Goal: Transaction & Acquisition: Purchase product/service

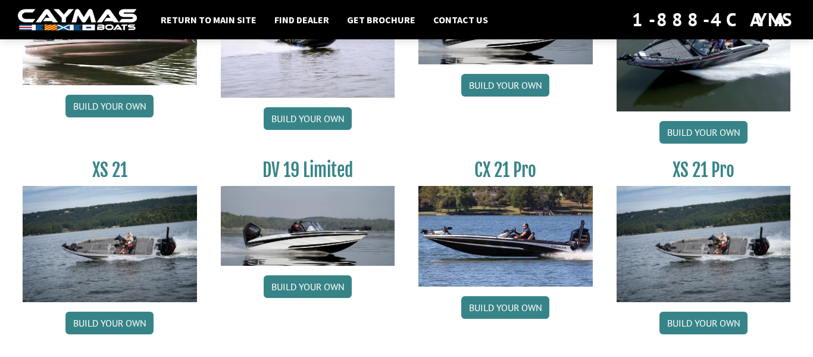
scroll to position [1508, 0]
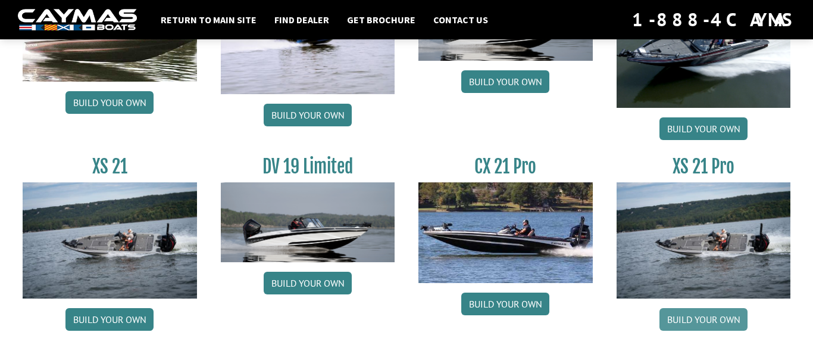
click at [680, 315] on link "Build your own" at bounding box center [703, 319] width 88 height 23
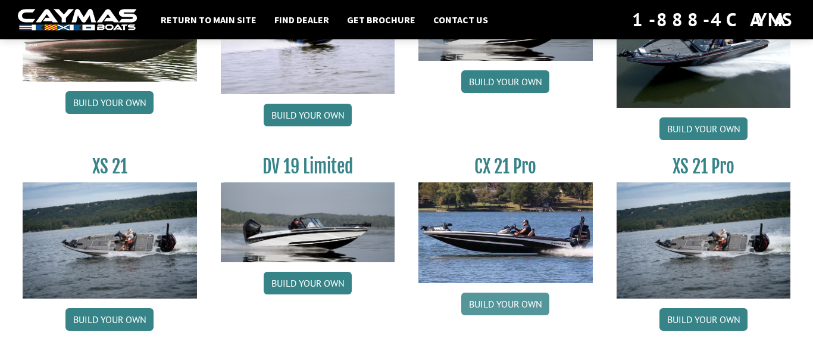
click at [501, 299] on link "Build your own" at bounding box center [505, 303] width 88 height 23
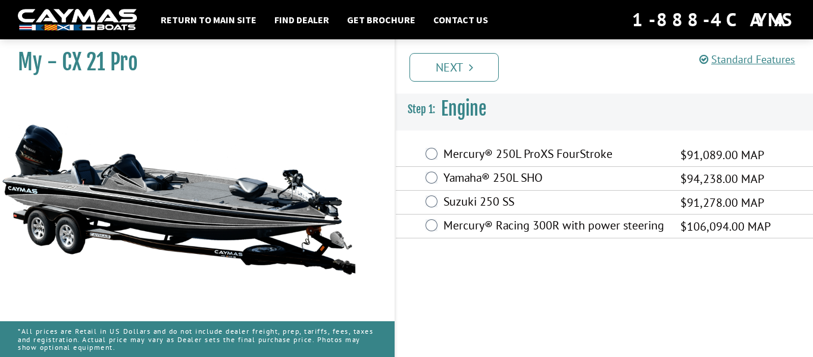
click at [501, 232] on label "Mercury® Racing 300R with power steering" at bounding box center [554, 226] width 222 height 17
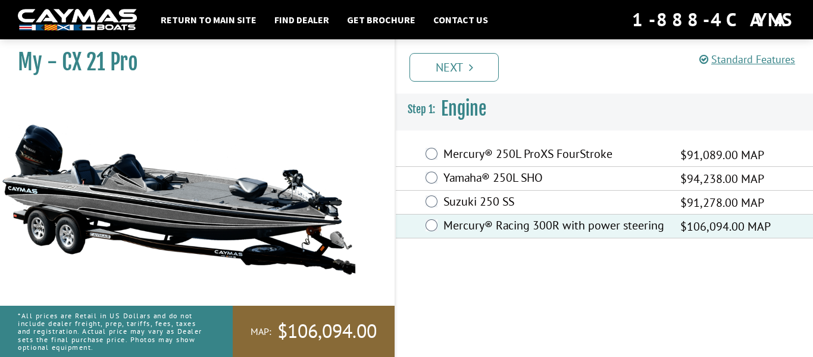
click at [458, 83] on div "Prev Next" at bounding box center [604, 66] width 418 height 54
click at [451, 73] on link "Next" at bounding box center [453, 67] width 89 height 29
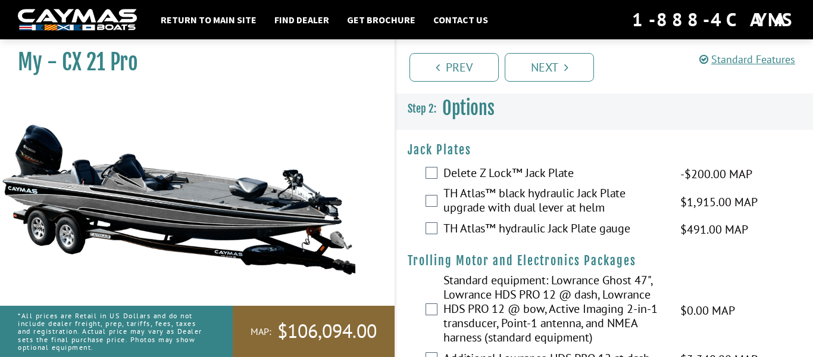
click at [557, 193] on label "TH Atlas™ black hydraulic Jack Plate upgrade with dual lever at helm" at bounding box center [554, 202] width 222 height 32
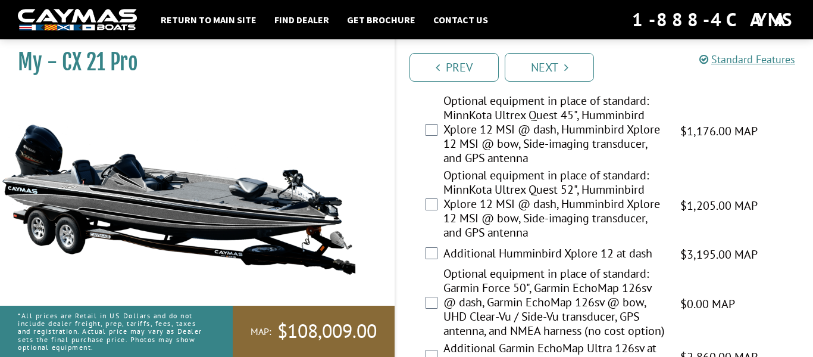
scroll to position [306, 0]
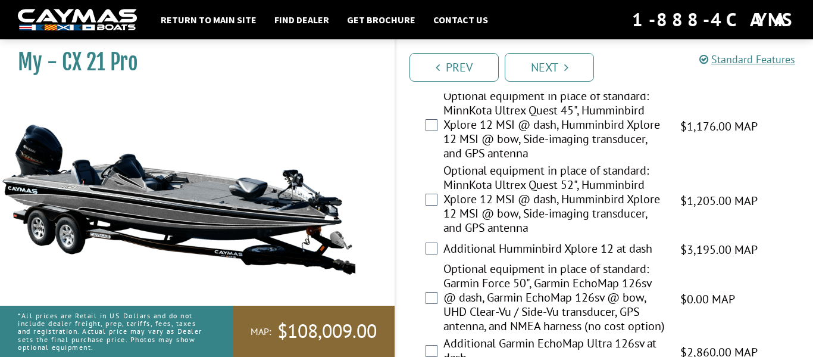
click at [557, 251] on label "Additional Humminbird Xplore 12 at dash" at bounding box center [554, 249] width 222 height 17
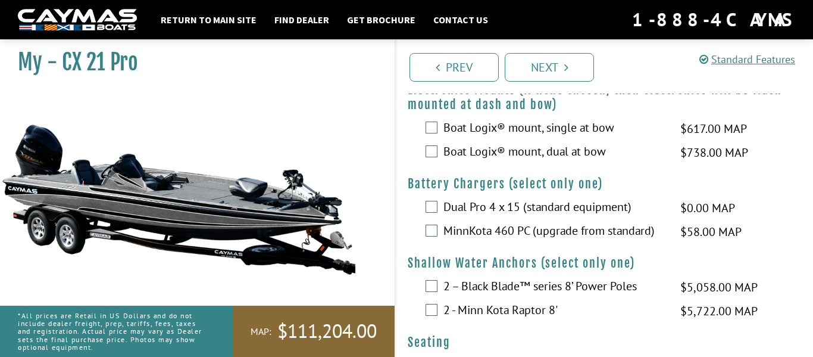
scroll to position [656, 0]
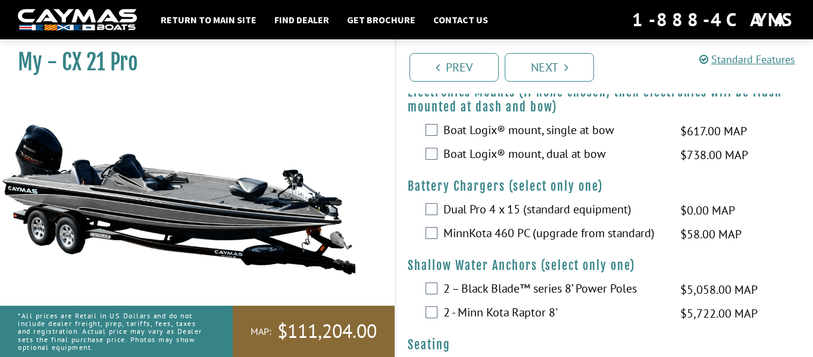
click at [545, 164] on label "Boat Logix® mount, dual at bow" at bounding box center [554, 154] width 222 height 17
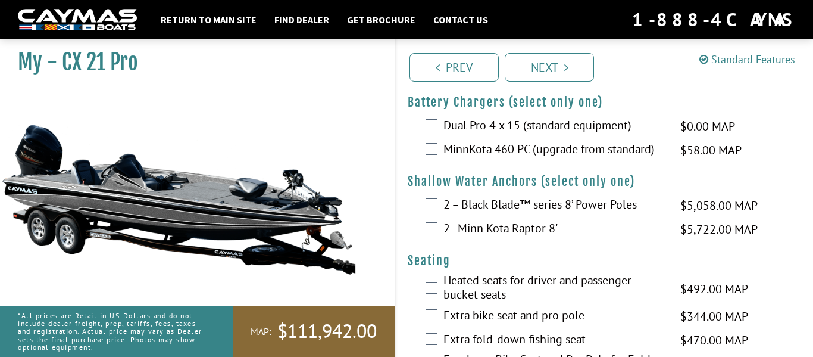
scroll to position [743, 0]
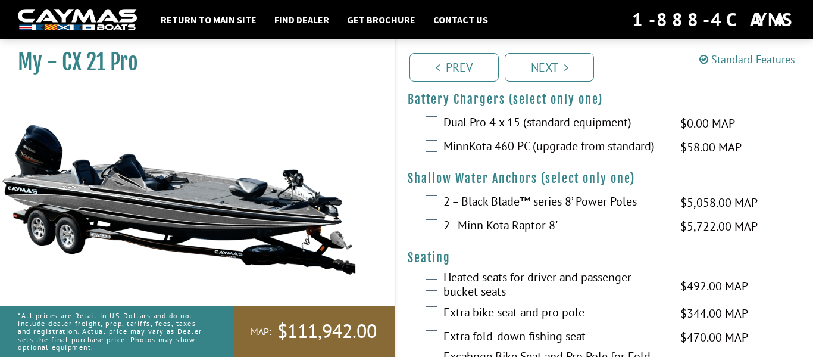
click at [536, 156] on label "MinnKota 460 PC (upgrade from standard)" at bounding box center [554, 147] width 222 height 17
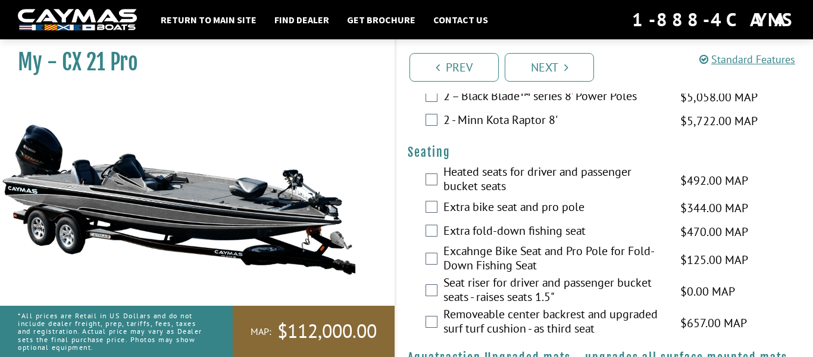
scroll to position [849, 0]
click at [536, 159] on h4 "Seating" at bounding box center [604, 151] width 393 height 15
click at [512, 129] on label "2 - Minn Kota Raptor 8'" at bounding box center [554, 120] width 222 height 17
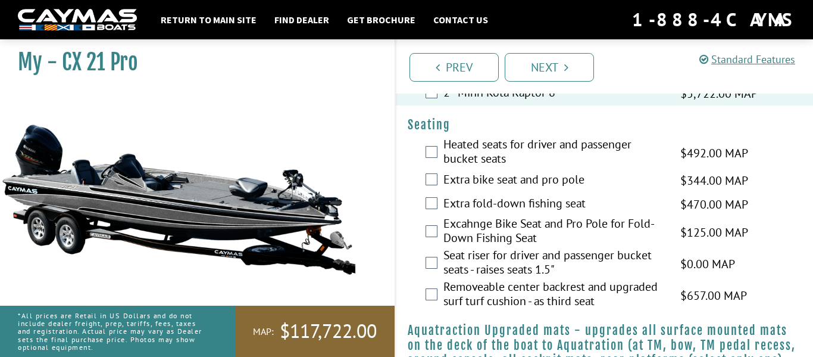
scroll to position [879, 0]
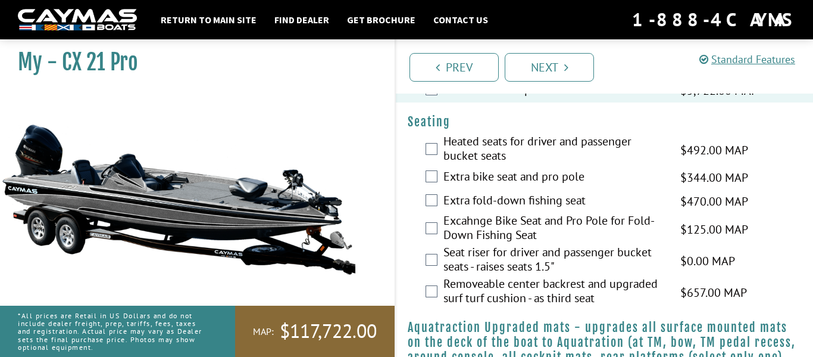
click at [505, 160] on label "Heated seats for driver and passenger bucket seats" at bounding box center [554, 150] width 222 height 32
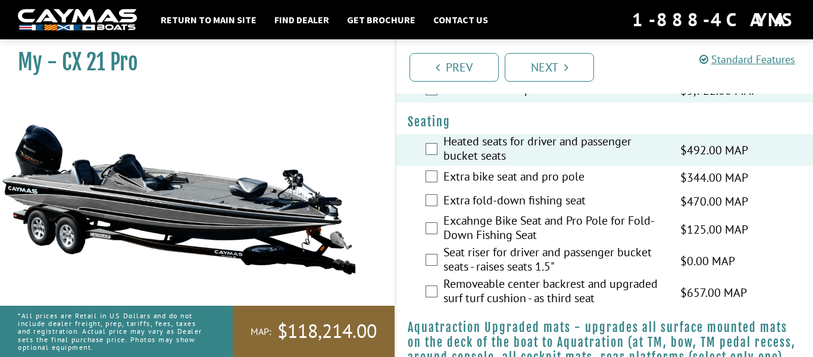
click at [531, 210] on label "Extra fold-down fishing seat" at bounding box center [554, 201] width 222 height 17
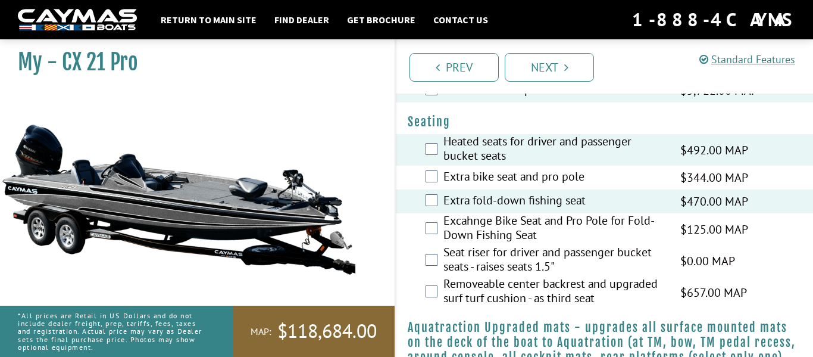
click at [539, 186] on label "Extra bike seat and pro pole" at bounding box center [554, 177] width 222 height 17
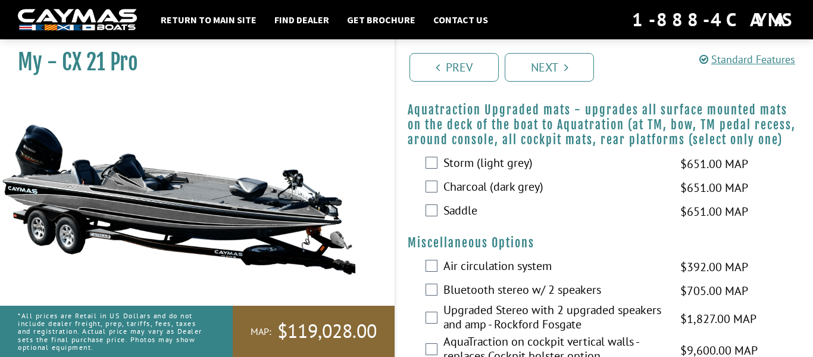
scroll to position [1106, 0]
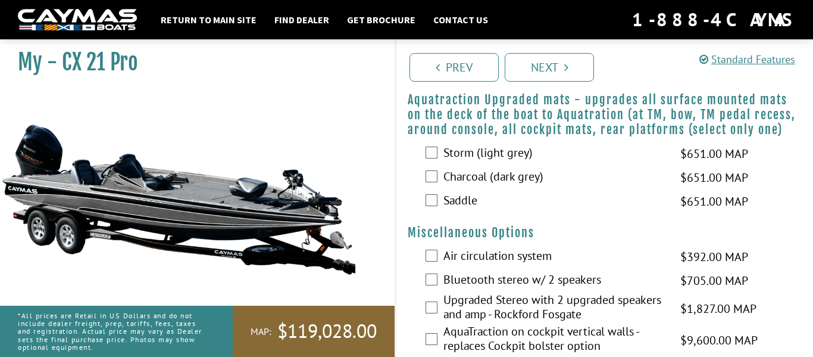
click at [508, 162] on label "Storm (light grey)" at bounding box center [554, 153] width 222 height 17
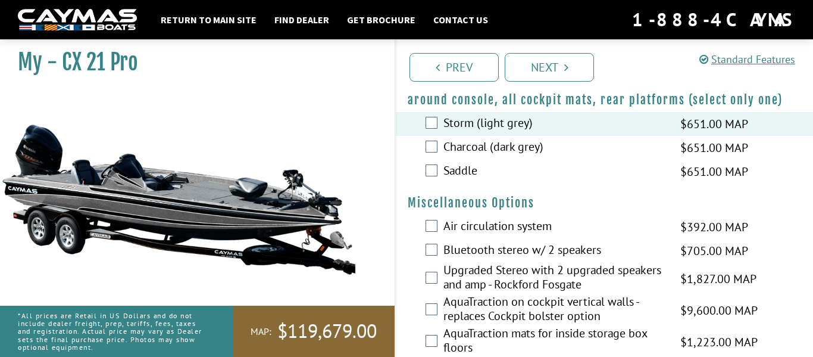
scroll to position [1138, 0]
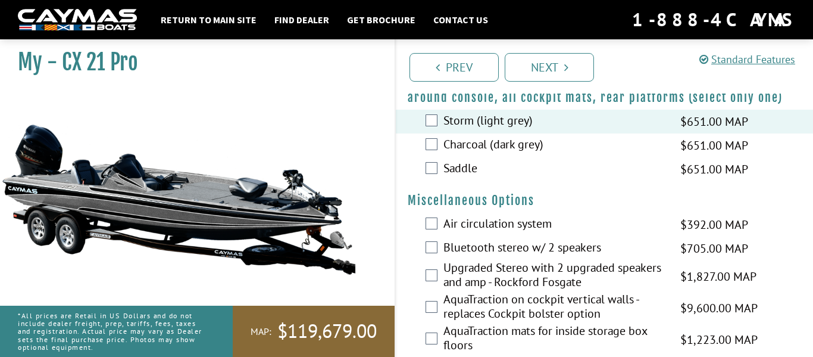
click at [477, 178] on label "Saddle" at bounding box center [554, 169] width 222 height 17
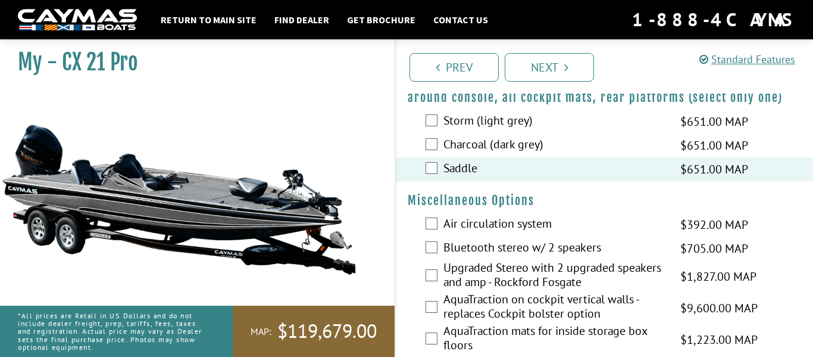
click at [495, 130] on label "Storm (light grey)" at bounding box center [554, 121] width 222 height 17
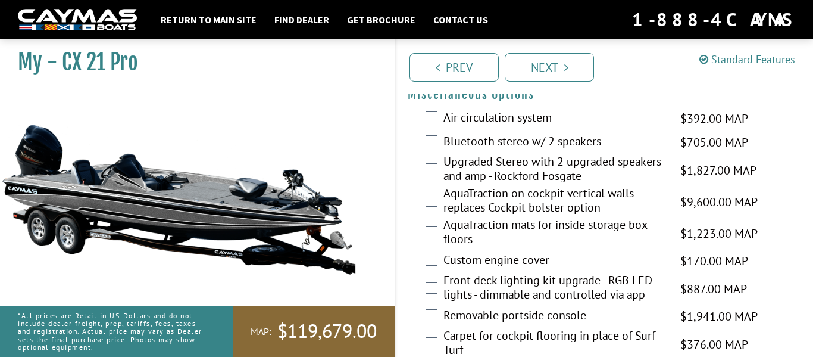
scroll to position [1245, 0]
click at [495, 127] on label "Air circulation system" at bounding box center [554, 118] width 222 height 17
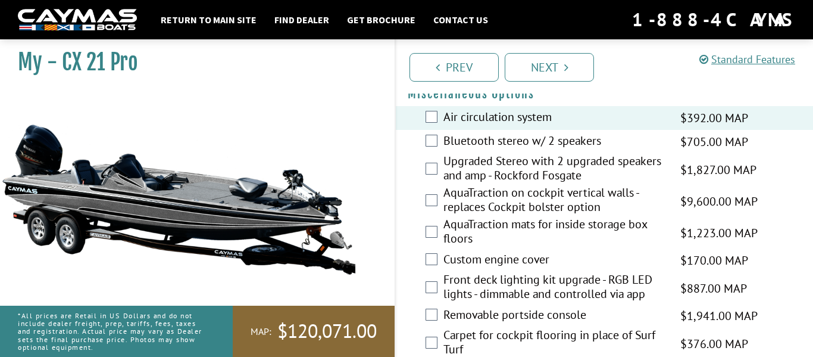
click at [511, 151] on label "Bluetooth stereo w/ 2 speakers" at bounding box center [554, 141] width 222 height 17
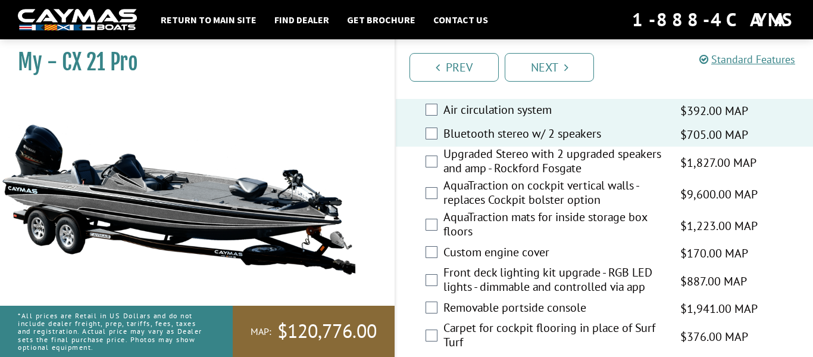
scroll to position [1253, 0]
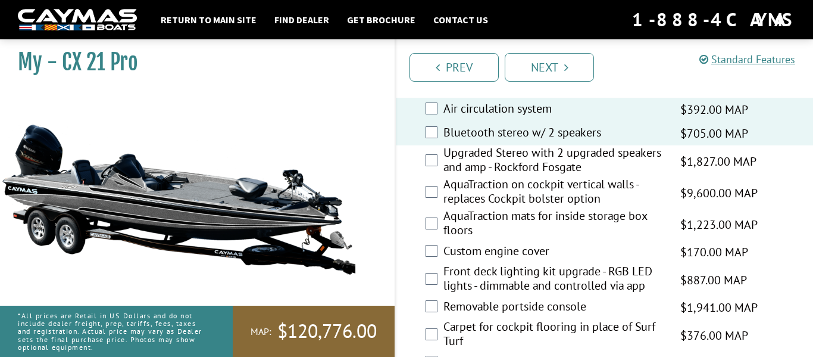
click at [517, 192] on label "AquaTraction on cockpit vertical walls - replaces Cockpit bolster option" at bounding box center [554, 193] width 222 height 32
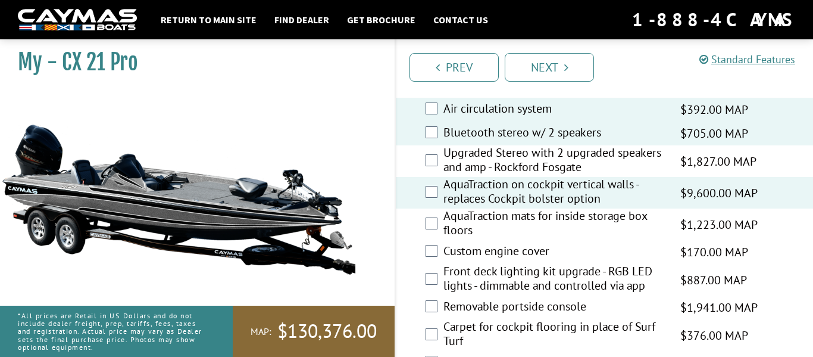
click at [539, 177] on label "Upgraded Stereo with 2 upgraded speakers and amp - Rockford Fosgate" at bounding box center [554, 161] width 222 height 32
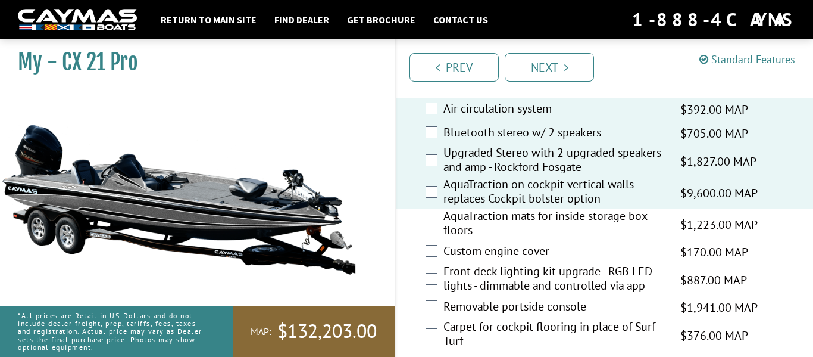
click at [539, 177] on label "Upgraded Stereo with 2 upgraded speakers and amp - Rockford Fosgate" at bounding box center [554, 161] width 222 height 32
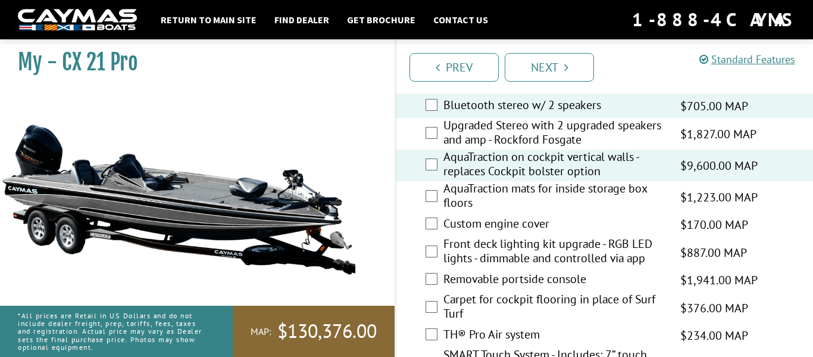
scroll to position [1282, 0]
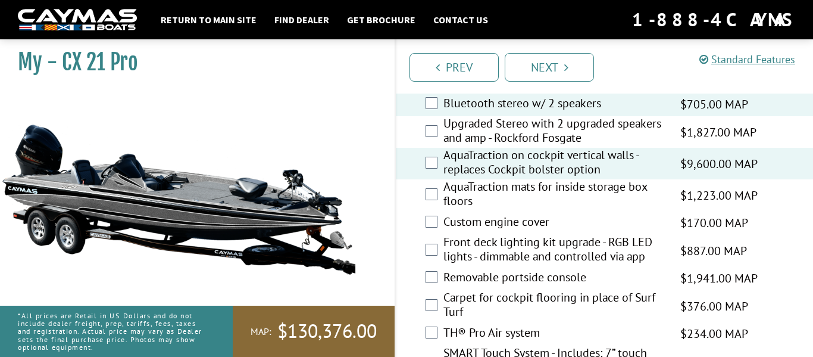
click at [533, 161] on label "AquaTraction on cockpit vertical walls - replaces Cockpit bolster option" at bounding box center [554, 164] width 222 height 32
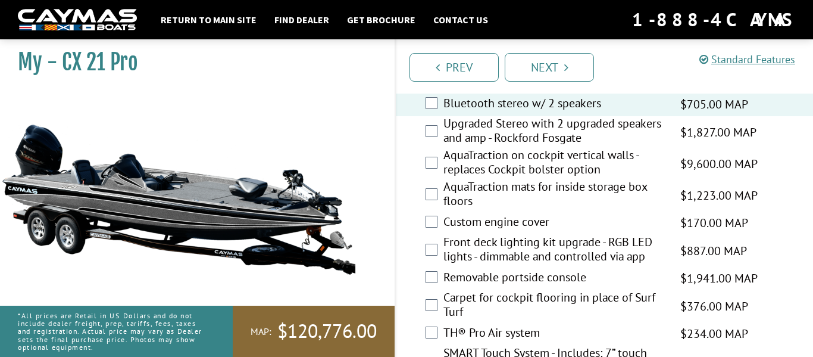
click at [533, 161] on label "AquaTraction on cockpit vertical walls - replaces Cockpit bolster option" at bounding box center [554, 164] width 222 height 32
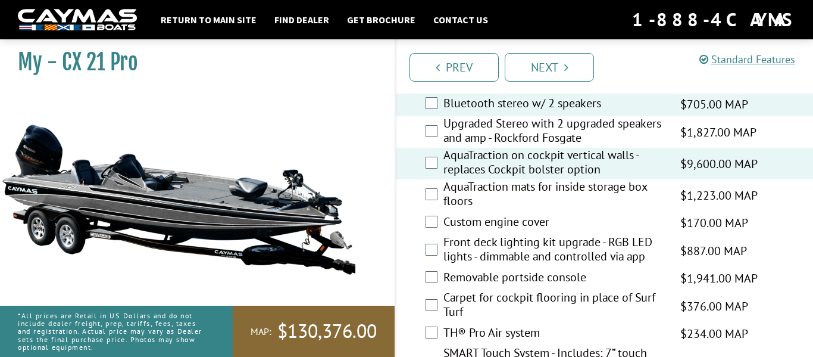
click at [534, 148] on label "Upgraded Stereo with 2 upgraded speakers and amp - Rockford Fosgate" at bounding box center [554, 132] width 222 height 32
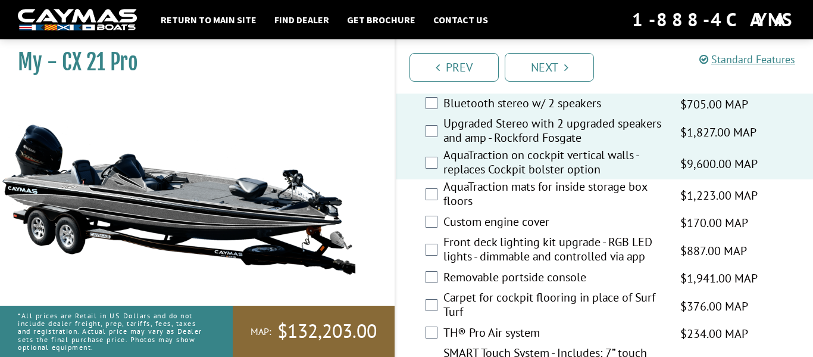
click at [529, 205] on label "AquaTraction mats for inside storage box floors" at bounding box center [554, 195] width 222 height 32
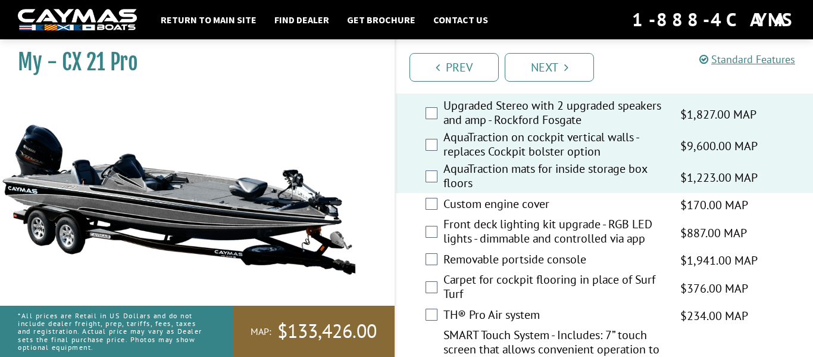
scroll to position [1306, 0]
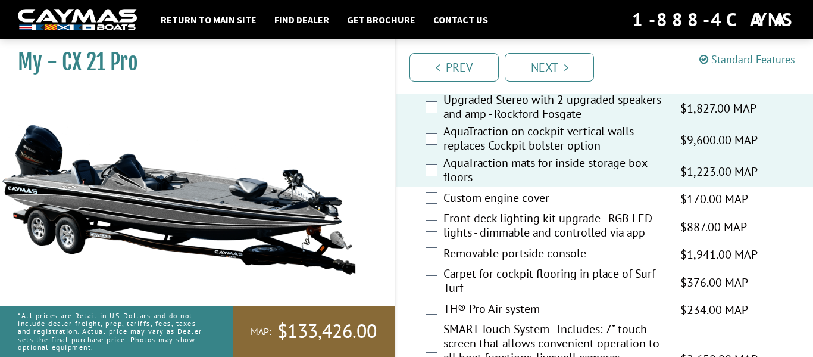
click at [531, 208] on label "Custom engine cover" at bounding box center [554, 198] width 222 height 17
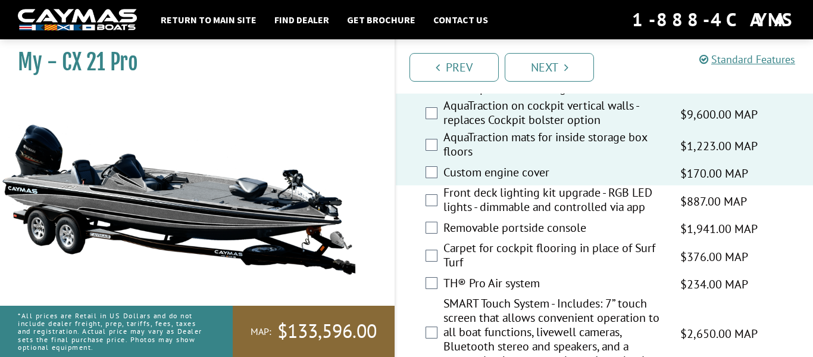
scroll to position [1336, 0]
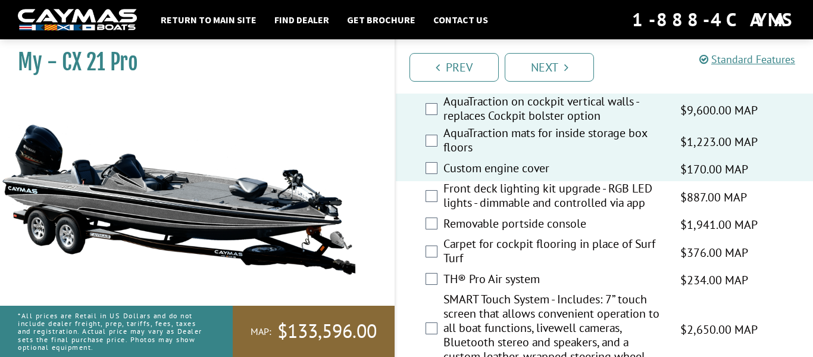
click at [531, 212] on label "Front deck lighting kit upgrade - RGB LED lights - dimmable and controlled via …" at bounding box center [554, 197] width 222 height 32
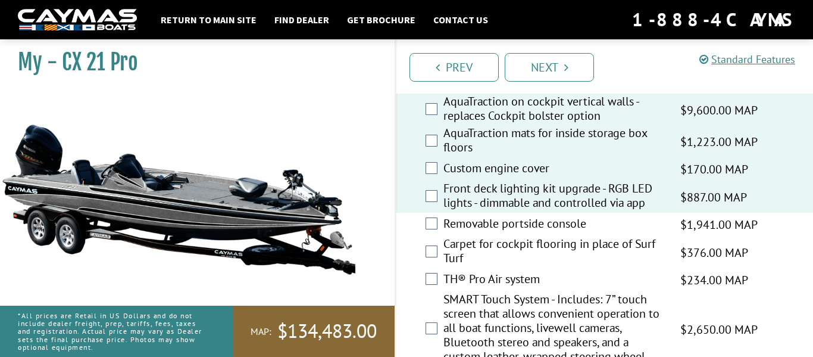
click at [521, 233] on label "Removable portside console" at bounding box center [554, 224] width 222 height 17
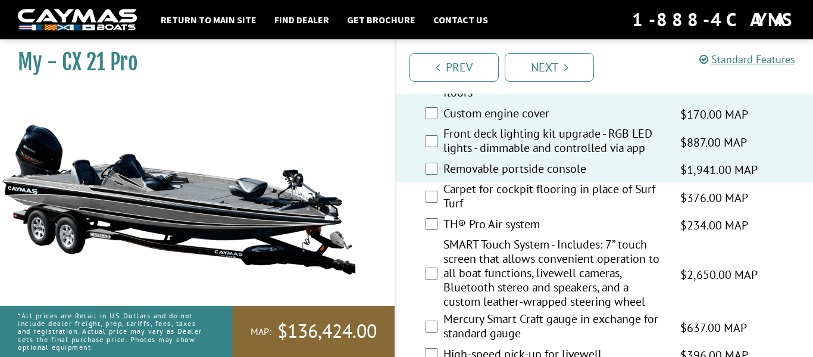
scroll to position [1393, 0]
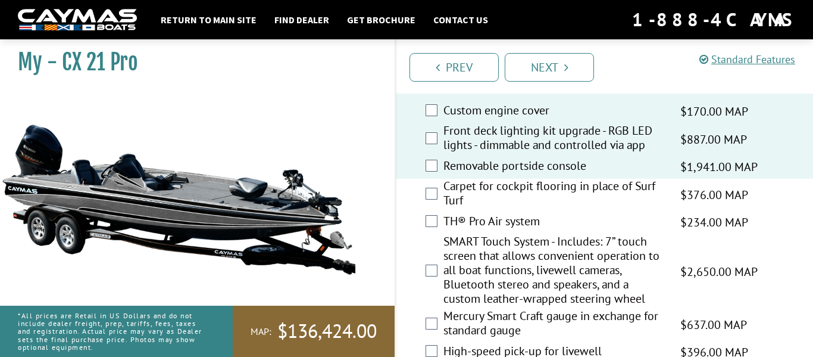
click at [529, 201] on label "Carpet for cockpit flooring in place of Surf Turf" at bounding box center [554, 195] width 222 height 32
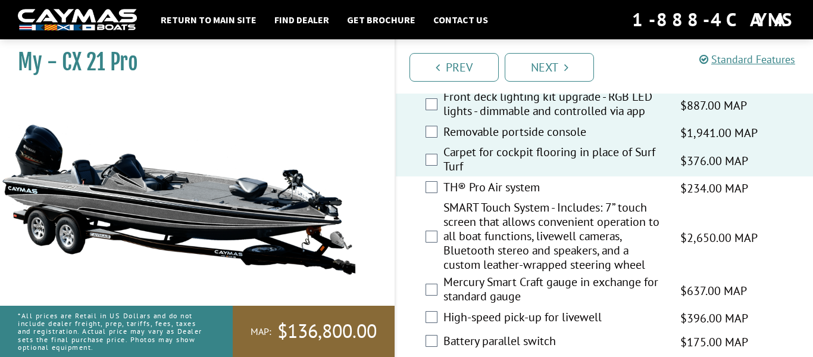
scroll to position [1430, 0]
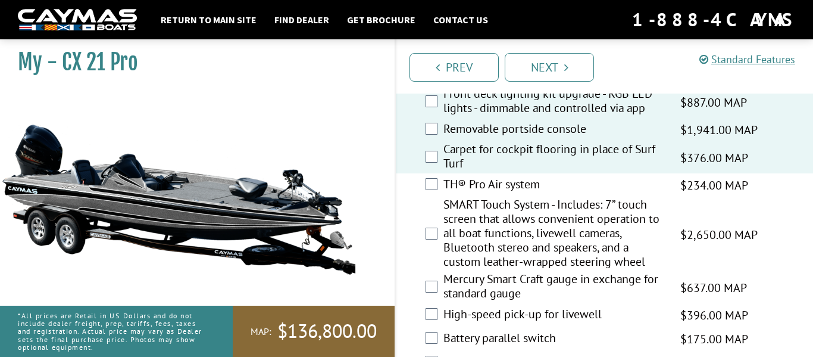
click at [529, 194] on label "TH® Pro Air system" at bounding box center [554, 185] width 222 height 17
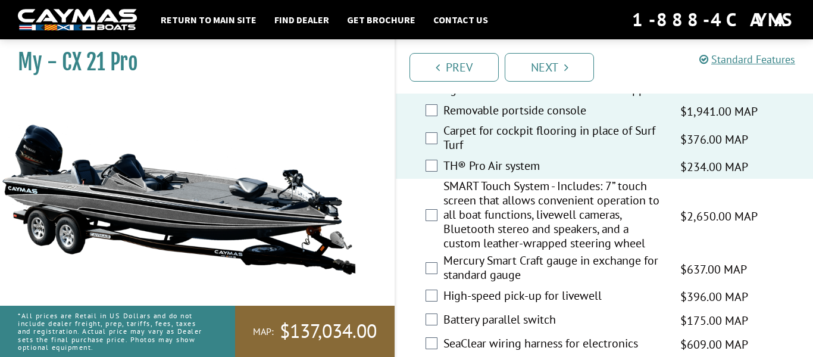
scroll to position [1451, 0]
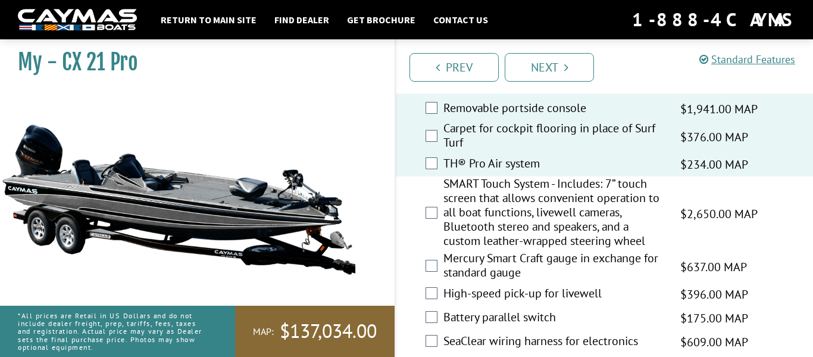
click at [529, 201] on label "SMART Touch System - Includes: 7” touch screen that allows convenient operation…" at bounding box center [554, 213] width 222 height 74
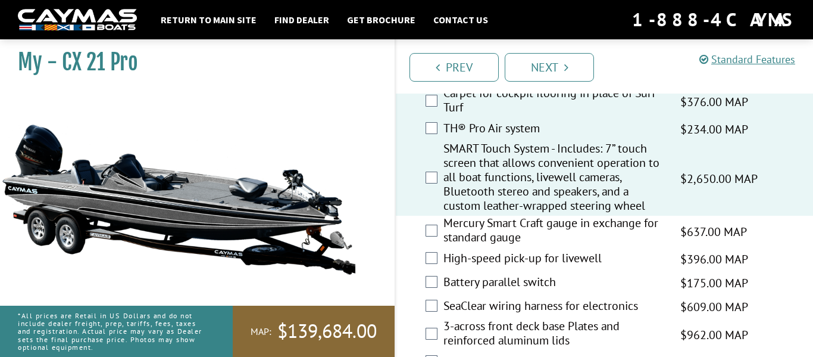
scroll to position [1489, 0]
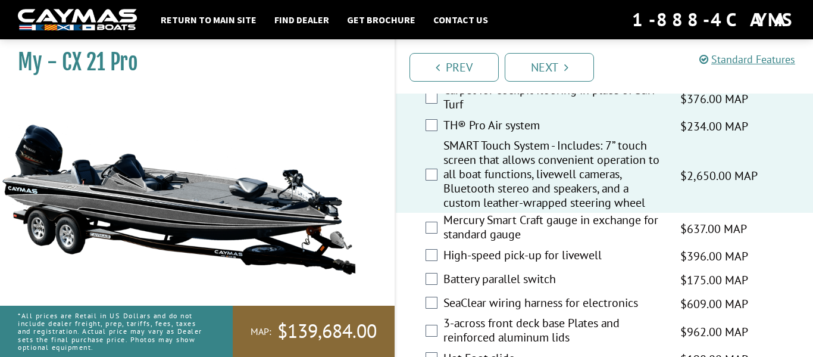
click at [518, 234] on label "Mercury Smart Craft gauge in exchange for standard gauge" at bounding box center [554, 228] width 222 height 32
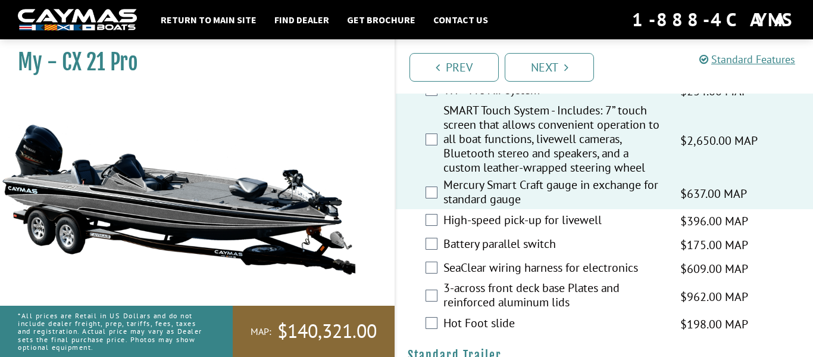
scroll to position [1525, 0]
click at [518, 229] on label "High-speed pick-up for livewell" at bounding box center [554, 220] width 222 height 17
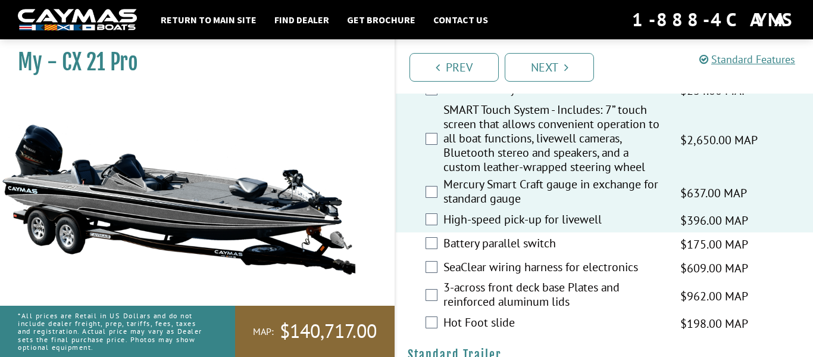
click at [522, 253] on label "Battery parallel switch" at bounding box center [554, 244] width 222 height 17
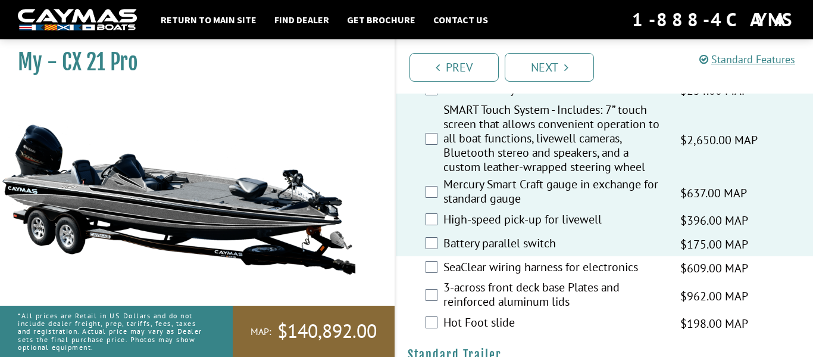
click at [515, 277] on label "SeaClear wiring harness for electronics" at bounding box center [554, 268] width 222 height 17
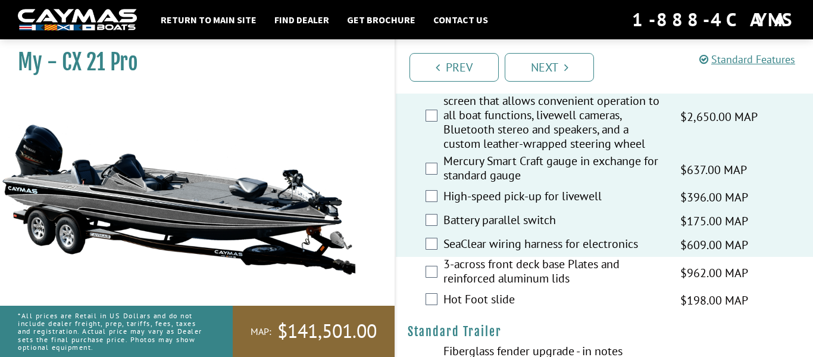
scroll to position [1553, 0]
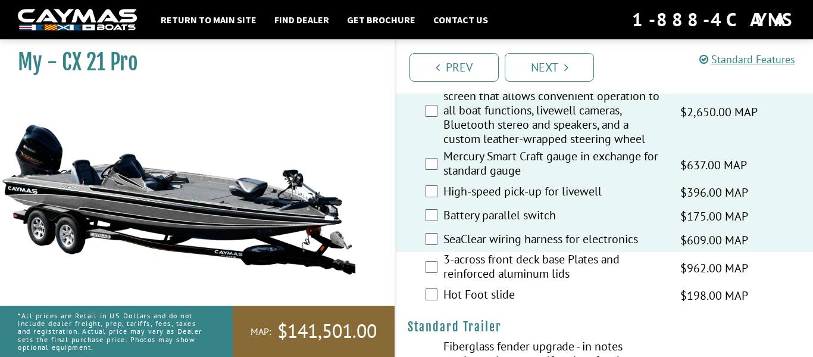
click at [515, 279] on label "3-across front deck base Plates and reinforced aluminum lids" at bounding box center [554, 268] width 222 height 32
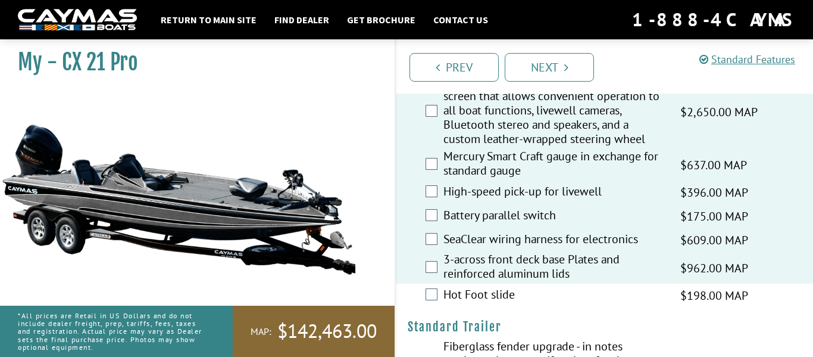
click at [495, 304] on label "Hot Foot slide" at bounding box center [554, 295] width 222 height 17
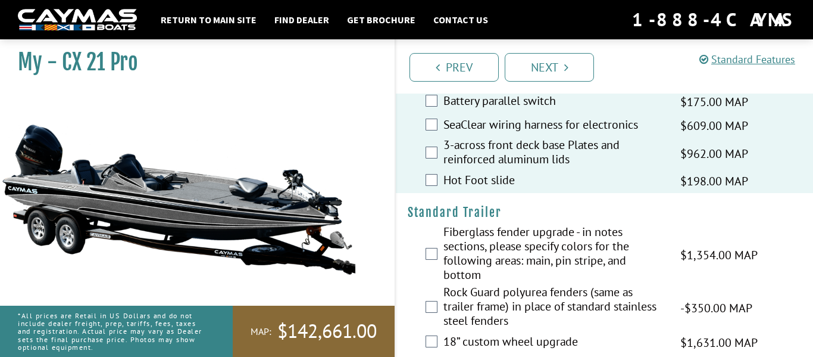
scroll to position [1669, 0]
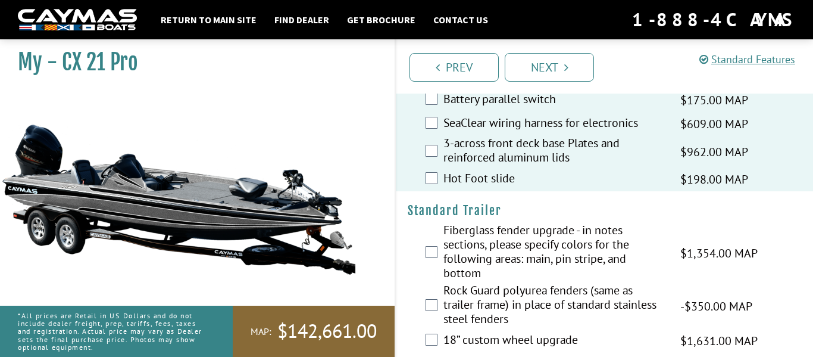
click at [503, 273] on label "Fiberglass fender upgrade - in notes sections, please specify colors for the fo…" at bounding box center [554, 253] width 222 height 60
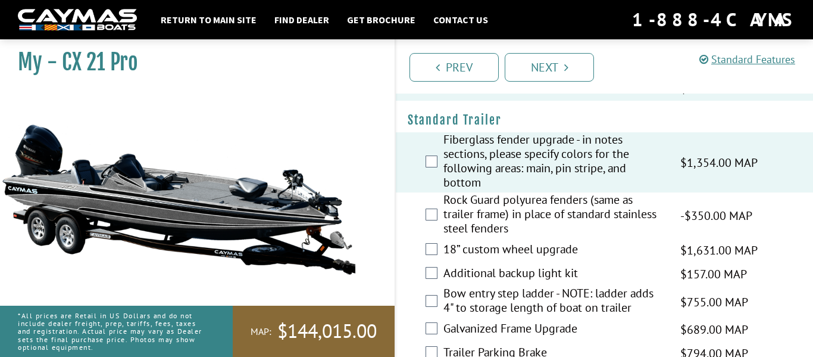
scroll to position [1762, 0]
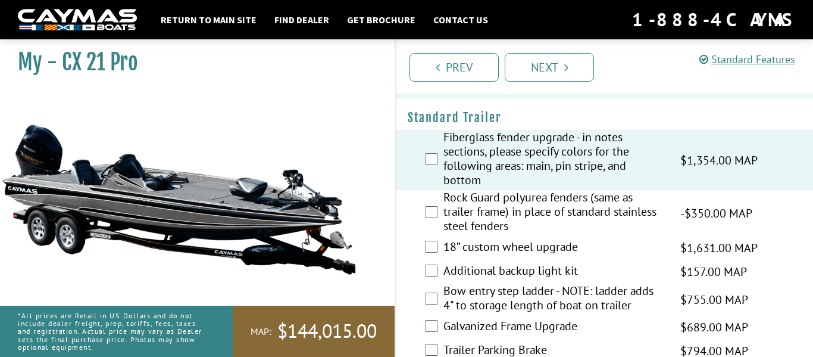
click at [484, 257] on label "18” custom wheel upgrade" at bounding box center [554, 247] width 222 height 17
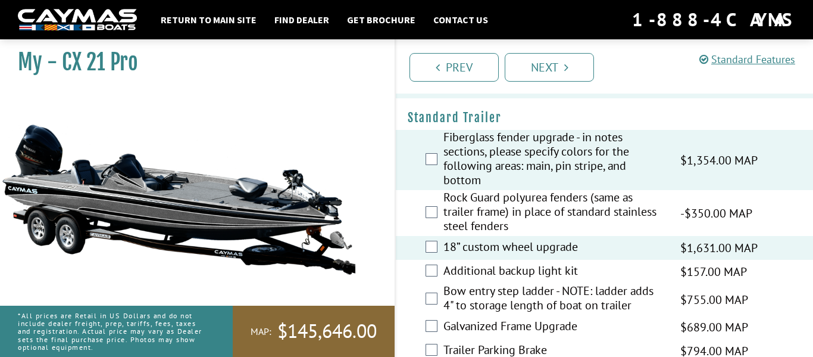
click at [476, 312] on label "Bow entry step ladder - NOTE: ladder adds 4" to storage length of boat on trail…" at bounding box center [554, 299] width 222 height 32
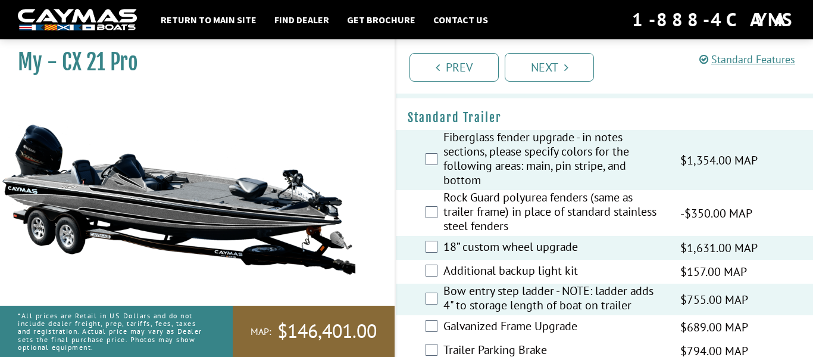
click at [475, 280] on label "Additional backup light kit" at bounding box center [554, 271] width 222 height 17
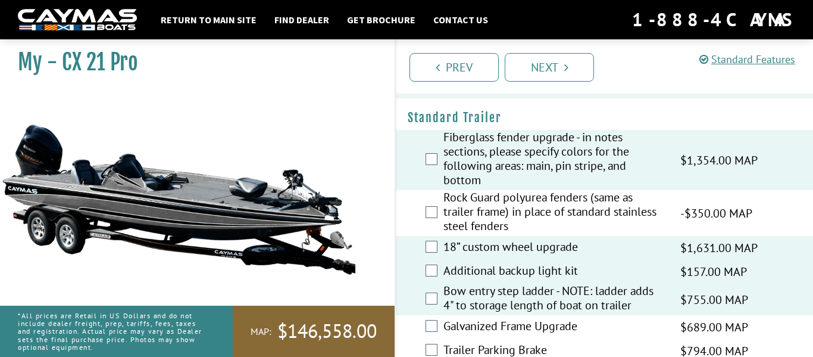
click at [469, 236] on label "Rock Guard polyurea fenders (same as trailer frame) in place of standard stainl…" at bounding box center [554, 213] width 222 height 46
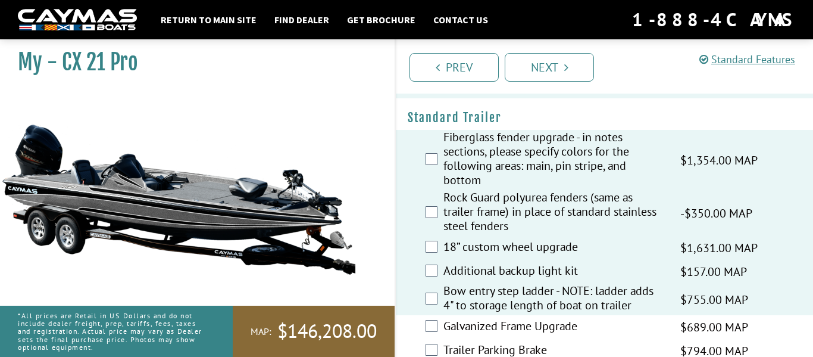
click at [469, 236] on label "Rock Guard polyurea fenders (same as trailer frame) in place of standard stainl…" at bounding box center [554, 213] width 222 height 46
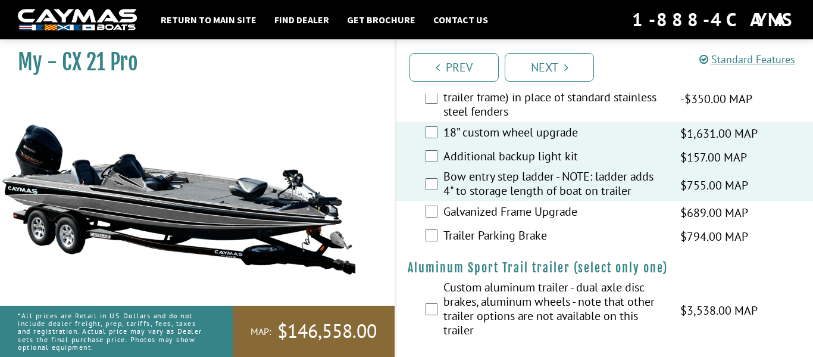
scroll to position [1883, 0]
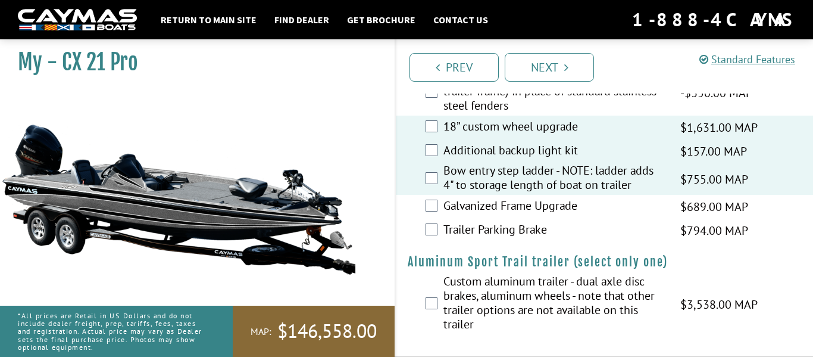
click at [458, 208] on div "Galvanized Frame Upgrade $689.00 MAP $813.00 MSRP" at bounding box center [604, 207] width 417 height 24
click at [459, 215] on label "Galvanized Frame Upgrade" at bounding box center [554, 206] width 222 height 17
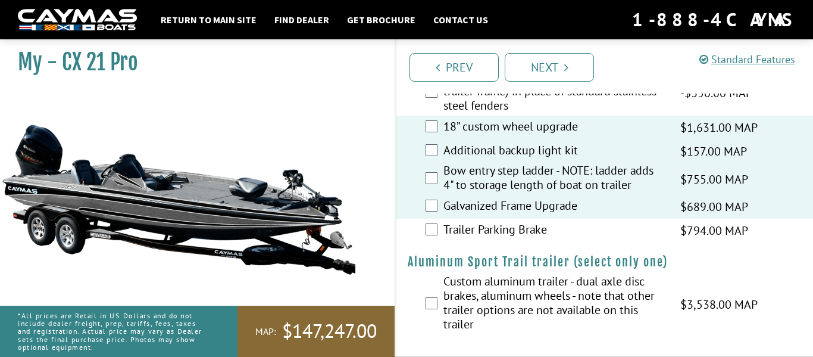
click at [482, 239] on label "Trailer Parking Brake" at bounding box center [554, 230] width 222 height 17
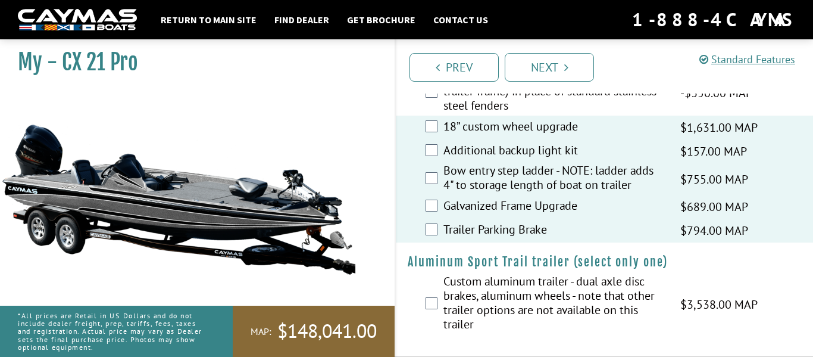
scroll to position [1896, 0]
click at [499, 295] on label "Custom aluminum trailer - dual axle disc brakes, aluminum wheels - note that ot…" at bounding box center [554, 304] width 222 height 60
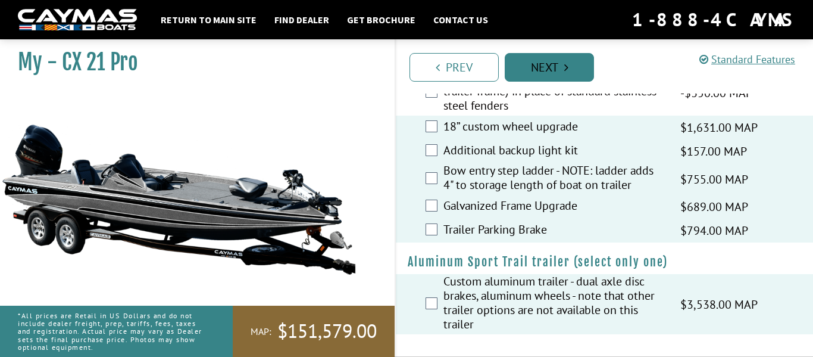
click at [552, 62] on link "Next" at bounding box center [549, 67] width 89 height 29
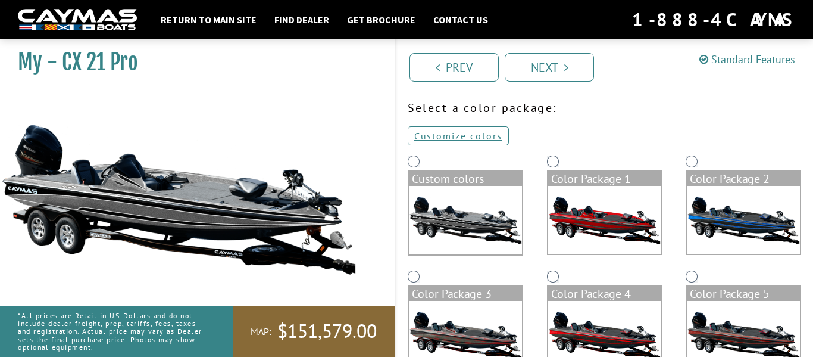
scroll to position [25, 0]
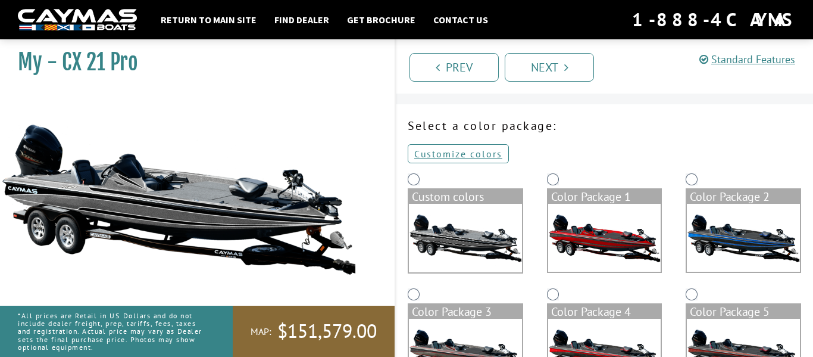
click at [477, 221] on img at bounding box center [465, 238] width 113 height 68
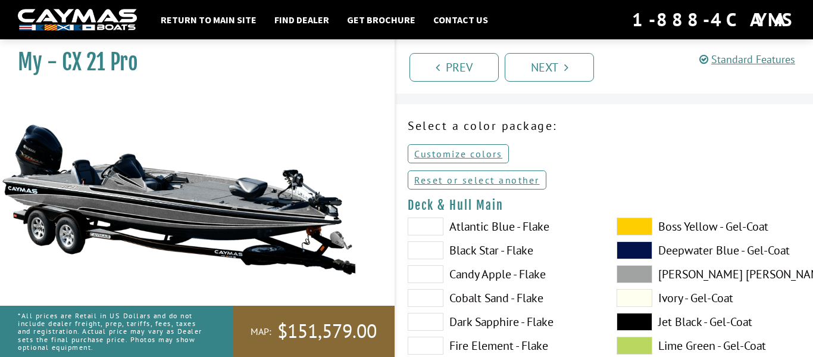
click at [486, 221] on label "Atlantic Blue - Flake" at bounding box center [500, 226] width 185 height 18
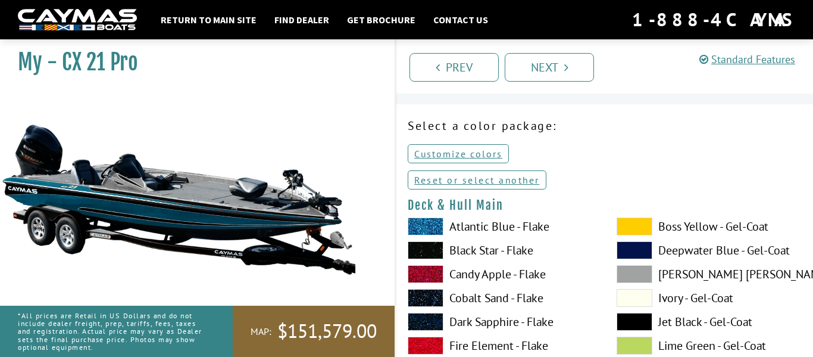
click at [427, 227] on span at bounding box center [426, 226] width 36 height 18
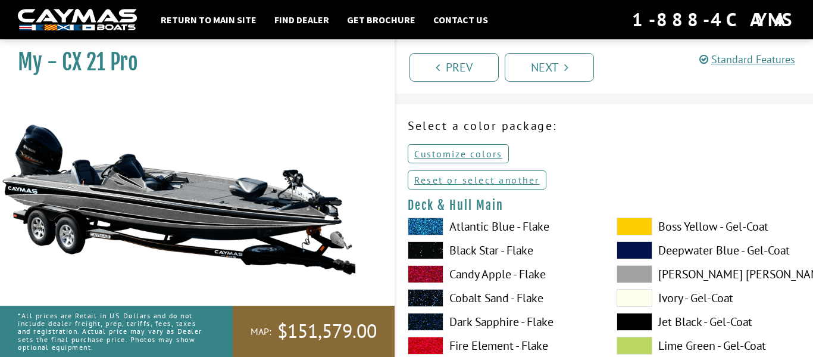
click at [433, 229] on span at bounding box center [426, 226] width 36 height 18
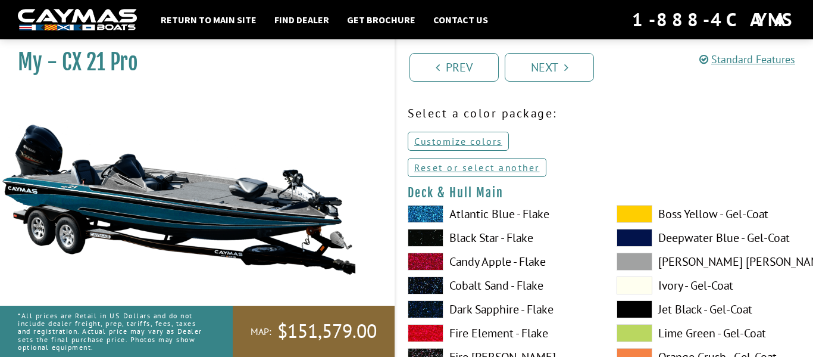
scroll to position [27, 0]
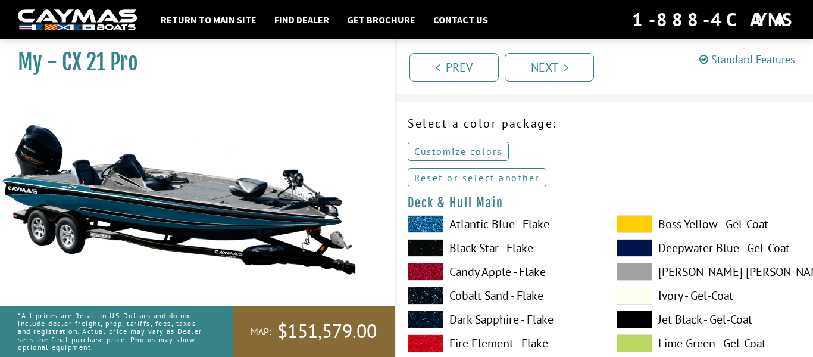
click at [637, 295] on span at bounding box center [635, 295] width 36 height 18
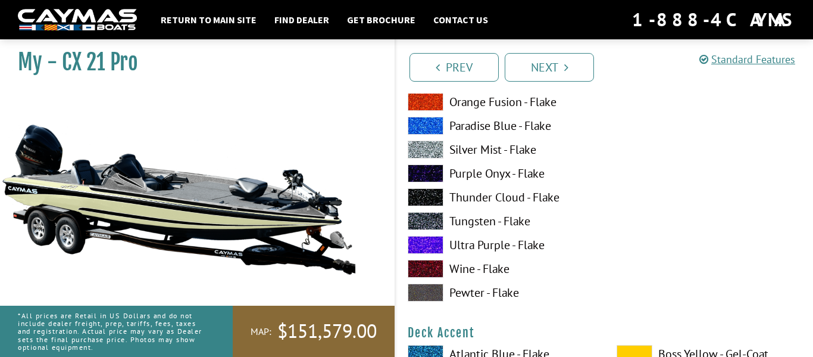
scroll to position [387, 0]
click at [504, 151] on label "Silver Mist - Flake" at bounding box center [500, 150] width 185 height 18
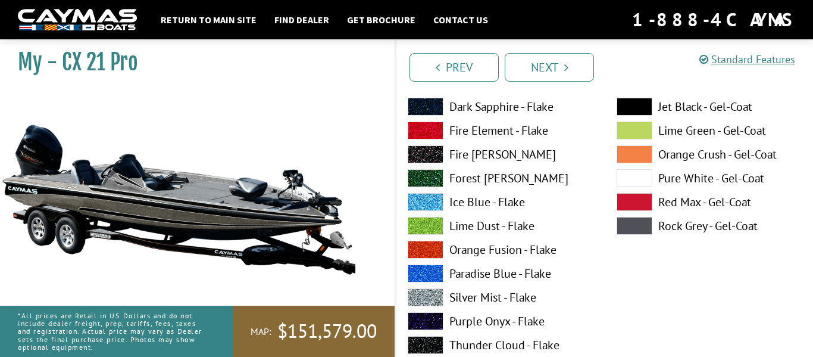
scroll to position [223, 0]
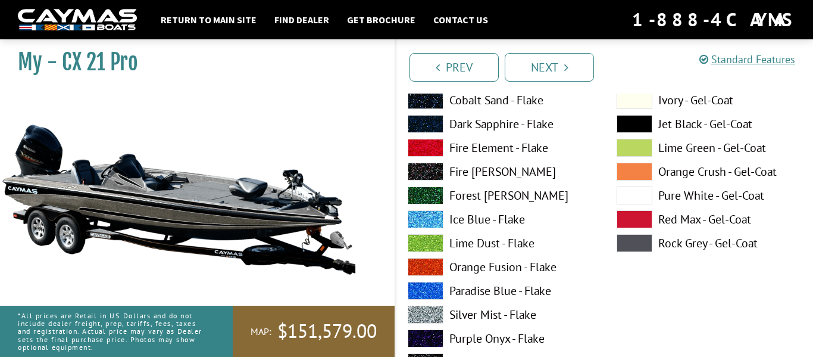
click at [677, 197] on label "Pure White - Gel-Coat" at bounding box center [709, 195] width 185 height 18
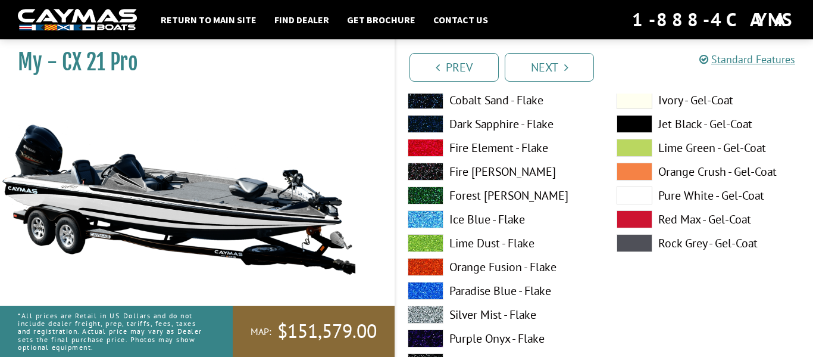
click at [490, 142] on label "Fire Element - Flake" at bounding box center [500, 148] width 185 height 18
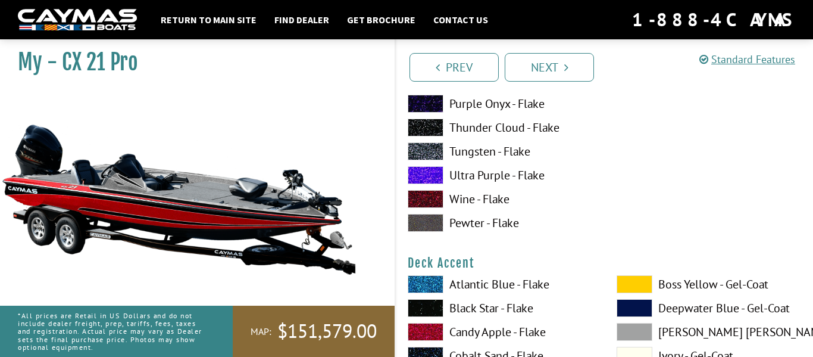
scroll to position [459, 0]
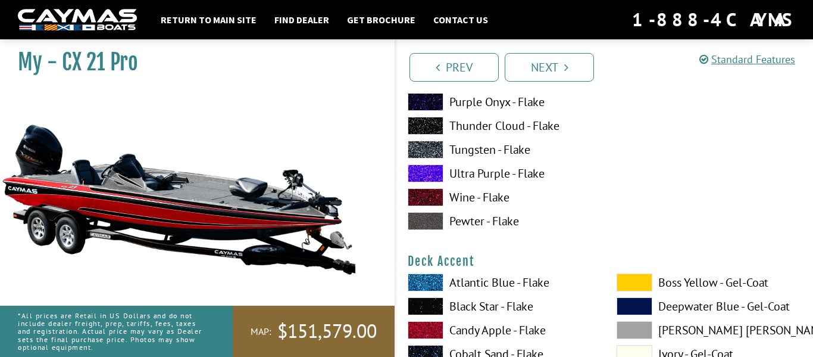
click at [480, 179] on label "Ultra Purple - Flake" at bounding box center [500, 173] width 185 height 18
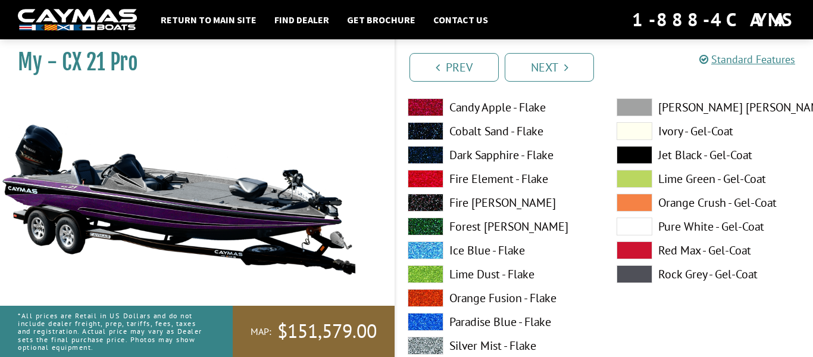
scroll to position [189, 0]
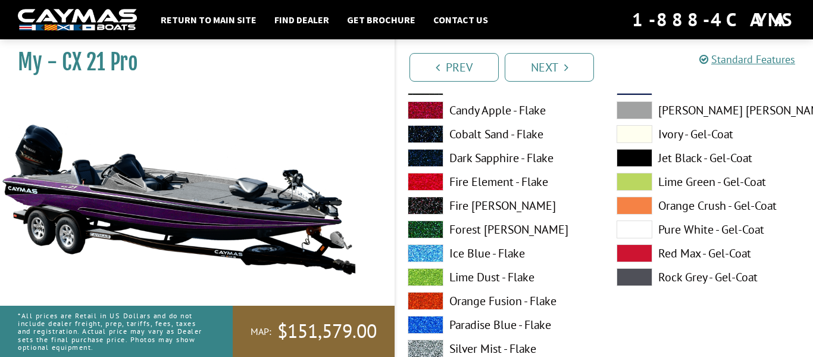
click at [488, 182] on label "Fire Element - Flake" at bounding box center [500, 182] width 185 height 18
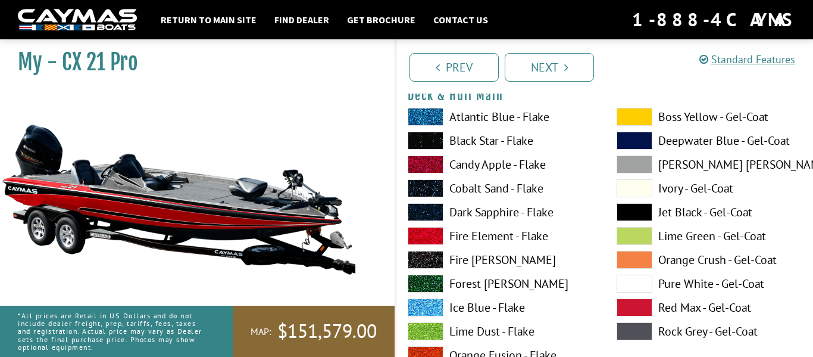
scroll to position [137, 0]
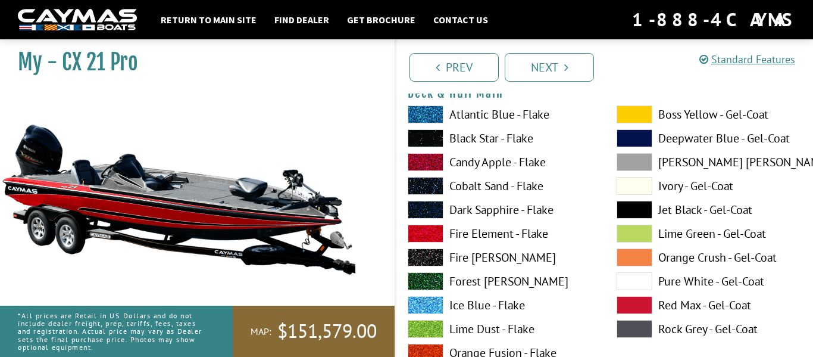
click at [468, 139] on label "Black Star - Flake" at bounding box center [500, 138] width 185 height 18
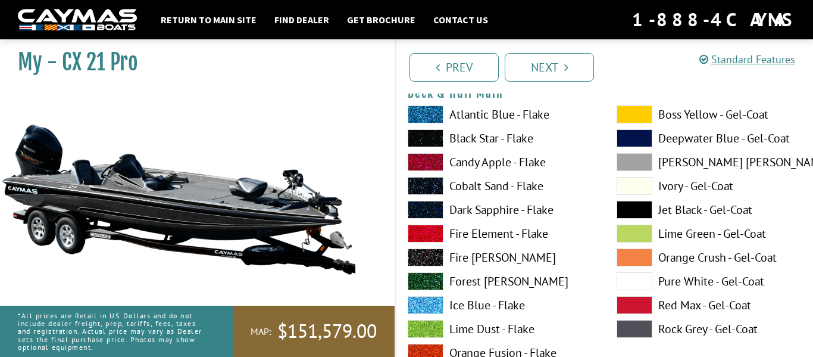
click at [649, 207] on span at bounding box center [635, 210] width 36 height 18
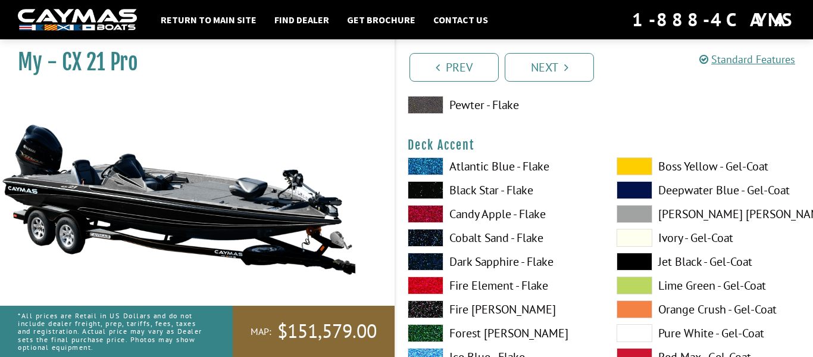
scroll to position [577, 0]
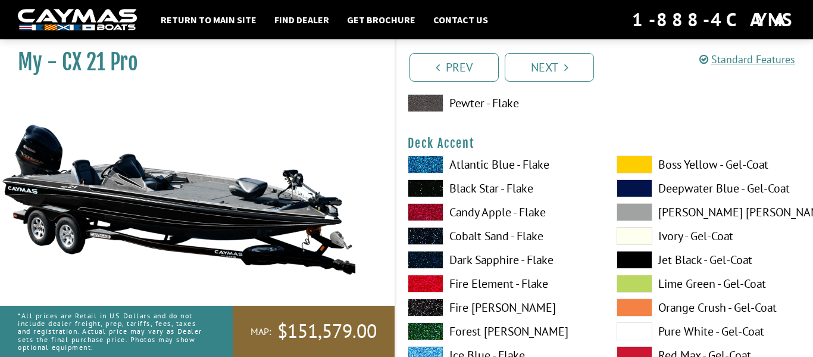
click at [497, 285] on label "Fire Element - Flake" at bounding box center [500, 283] width 185 height 18
click at [633, 253] on span at bounding box center [635, 260] width 36 height 18
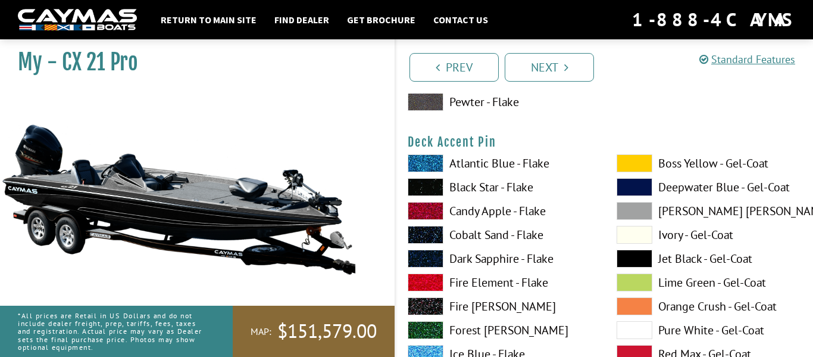
scroll to position [1071, 0]
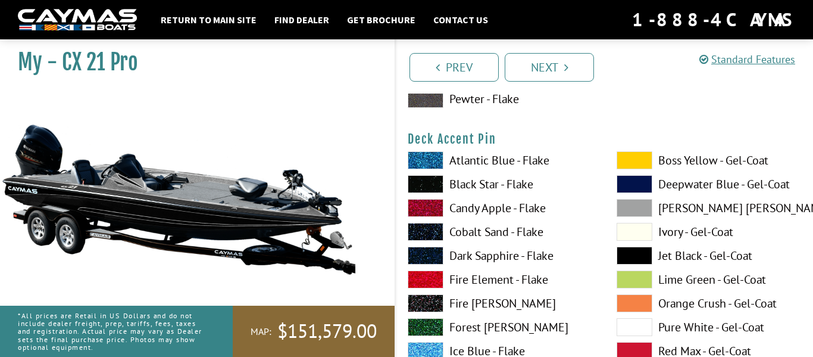
click at [452, 282] on label "Fire Element - Flake" at bounding box center [500, 279] width 185 height 18
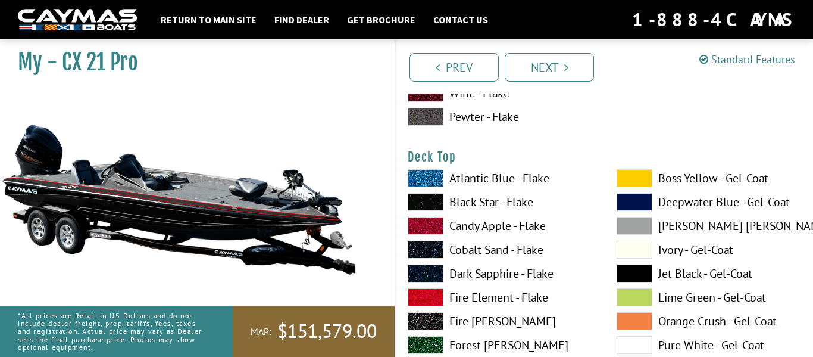
scroll to position [1544, 0]
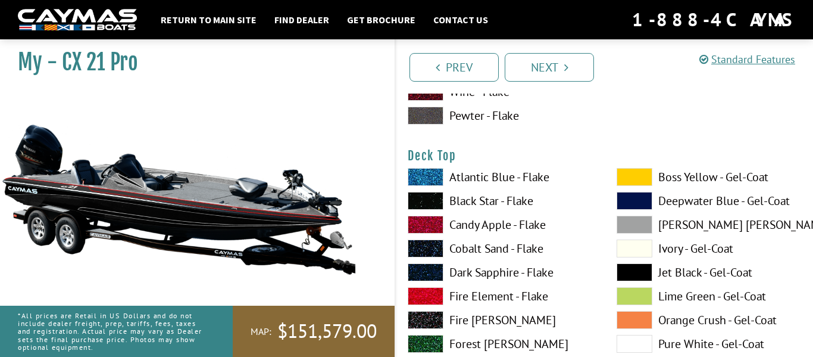
click at [467, 295] on label "Fire Element - Flake" at bounding box center [500, 296] width 185 height 18
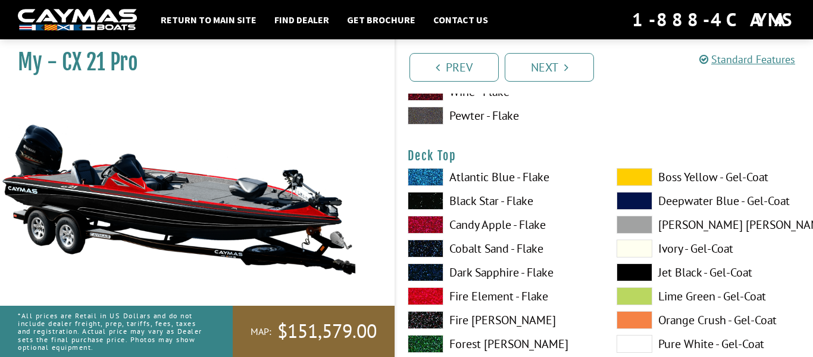
click at [640, 280] on span at bounding box center [635, 272] width 36 height 18
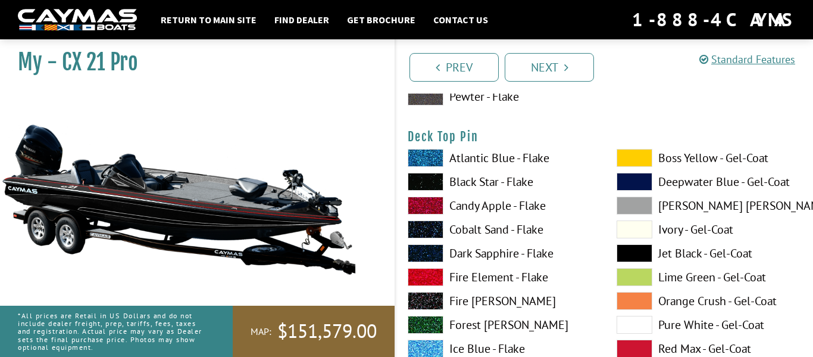
scroll to position [2053, 0]
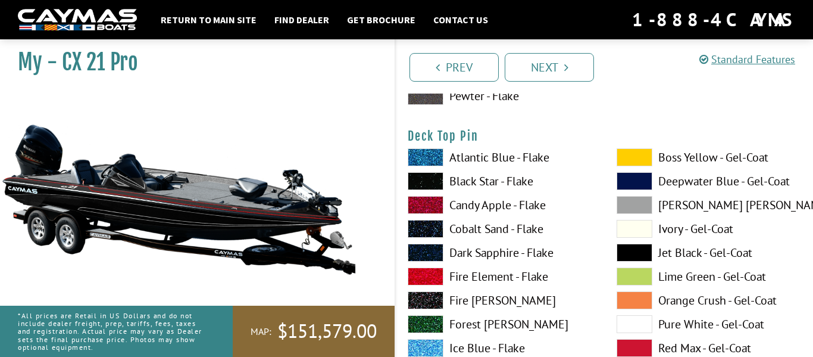
click at [495, 276] on label "Fire Element - Flake" at bounding box center [500, 276] width 185 height 18
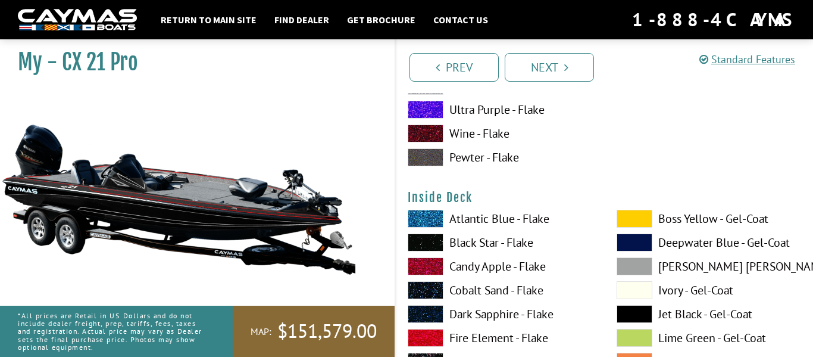
scroll to position [2484, 0]
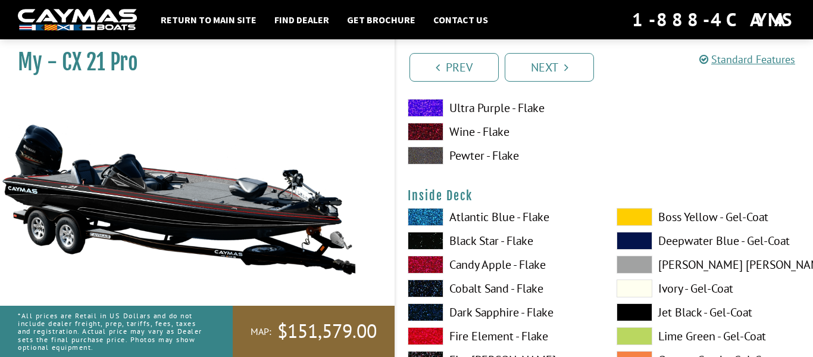
click at [620, 308] on span at bounding box center [635, 312] width 36 height 18
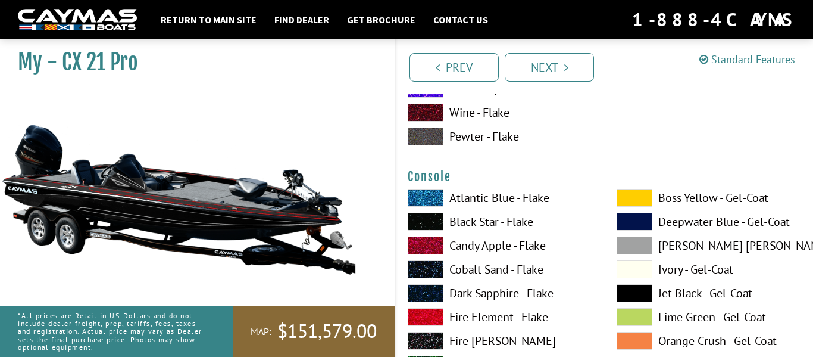
scroll to position [3002, 0]
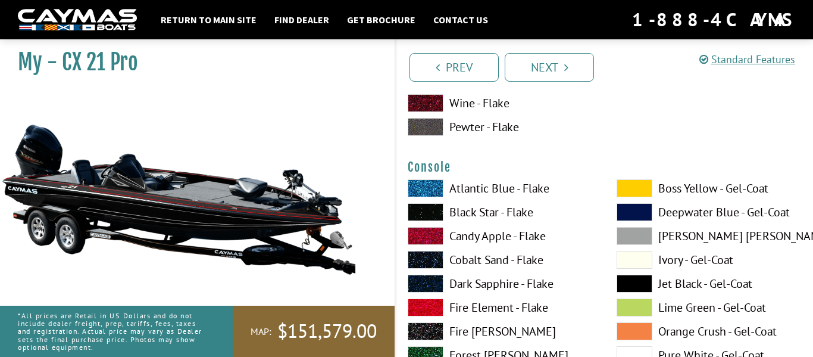
click at [509, 305] on label "Fire Element - Flake" at bounding box center [500, 307] width 185 height 18
click at [641, 285] on span at bounding box center [635, 283] width 36 height 18
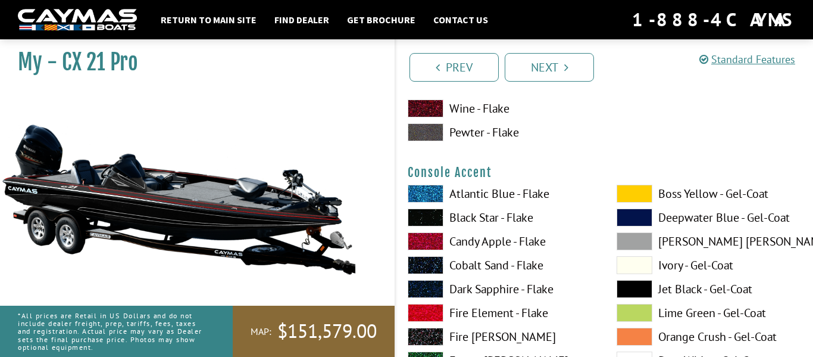
scroll to position [3488, 0]
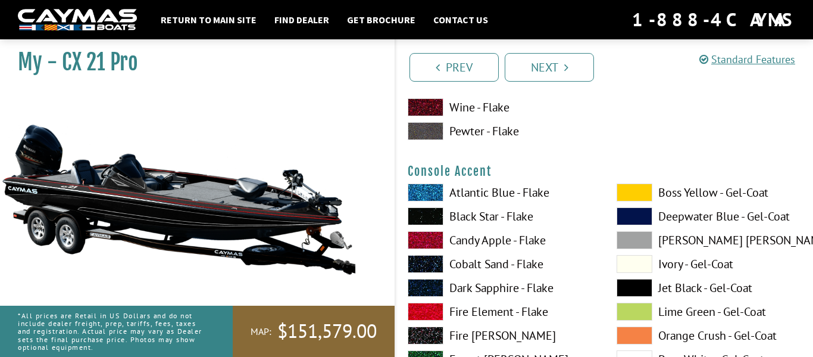
click at [492, 305] on label "Fire Element - Flake" at bounding box center [500, 311] width 185 height 18
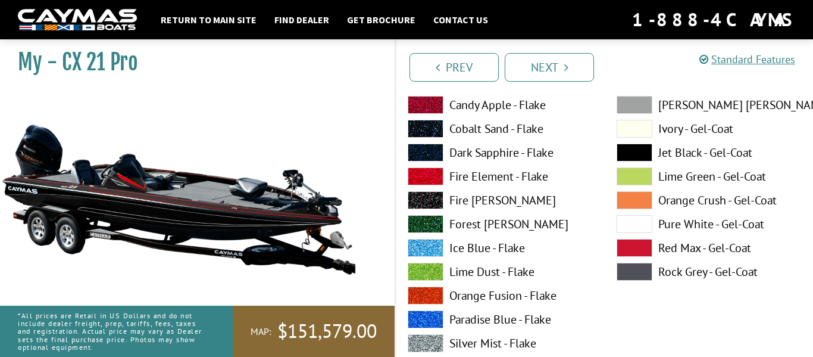
scroll to position [3616, 0]
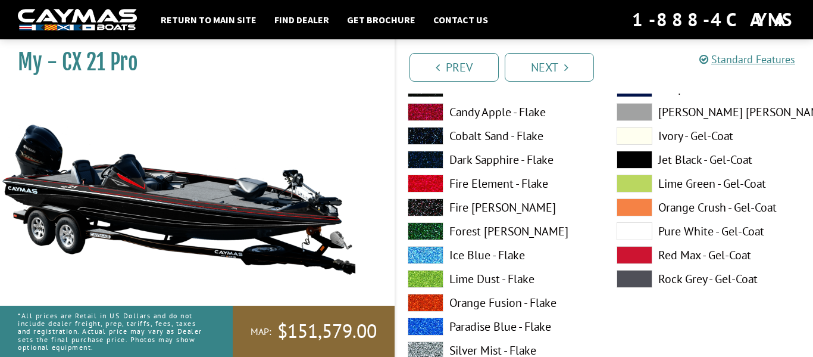
click at [648, 159] on span at bounding box center [635, 160] width 36 height 18
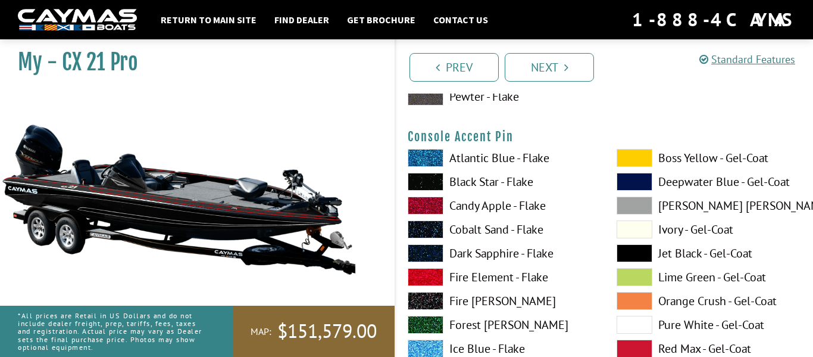
scroll to position [4015, 0]
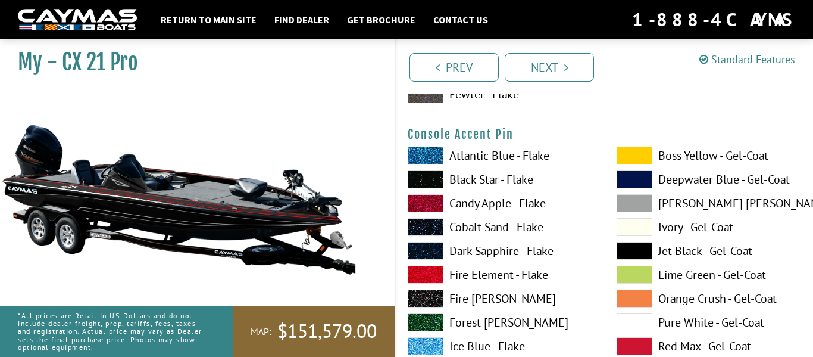
click at [479, 277] on label "Fire Element - Flake" at bounding box center [500, 274] width 185 height 18
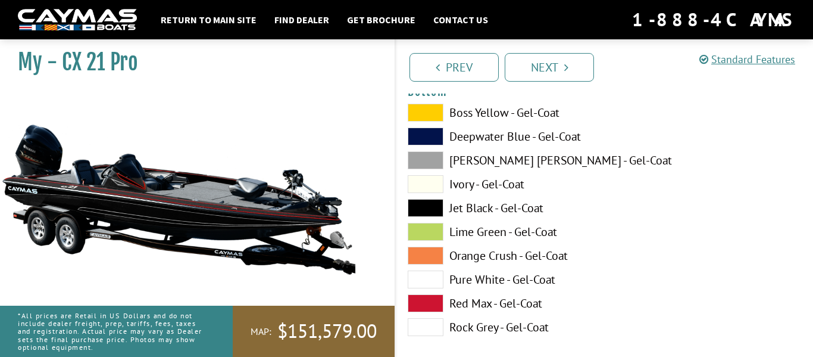
scroll to position [4549, 0]
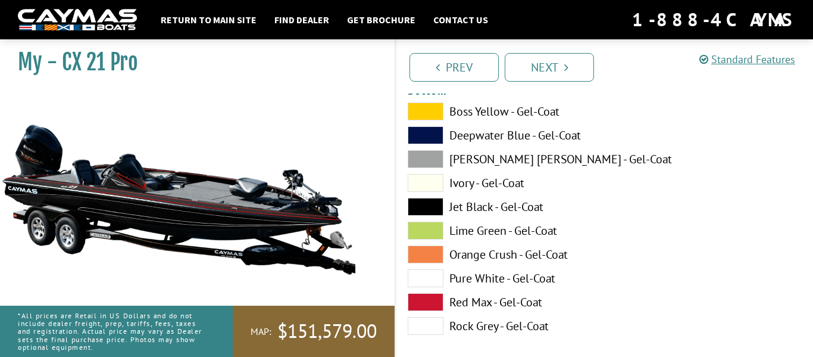
click at [480, 298] on label "Red Max - Gel-Coat" at bounding box center [500, 302] width 185 height 18
click at [455, 205] on label "Jet Black - Gel-Coat" at bounding box center [500, 207] width 185 height 18
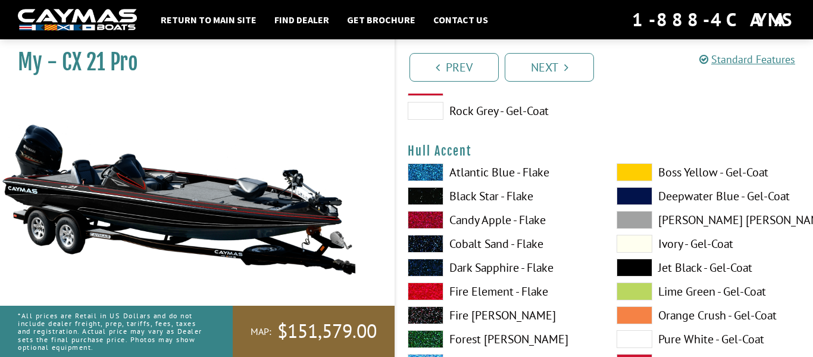
scroll to position [4777, 0]
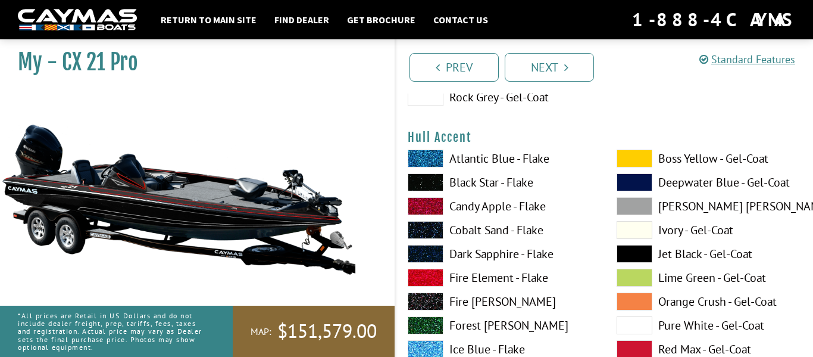
click at [478, 273] on label "Fire Element - Flake" at bounding box center [500, 277] width 185 height 18
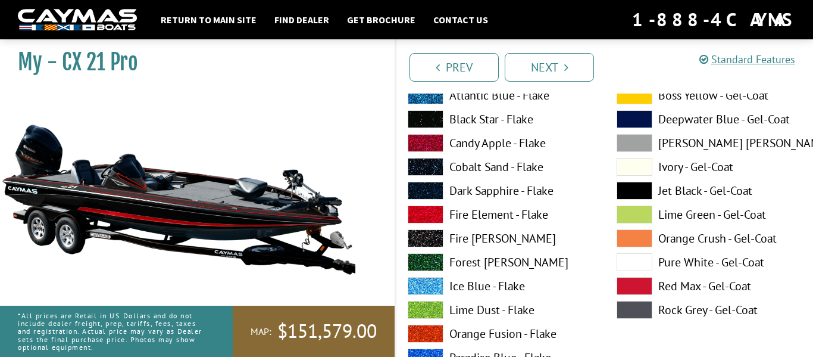
scroll to position [4811, 0]
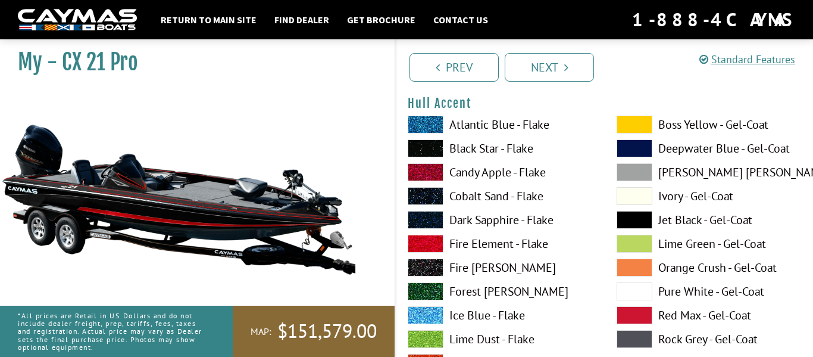
click at [687, 218] on label "Jet Black - Gel-Coat" at bounding box center [709, 220] width 185 height 18
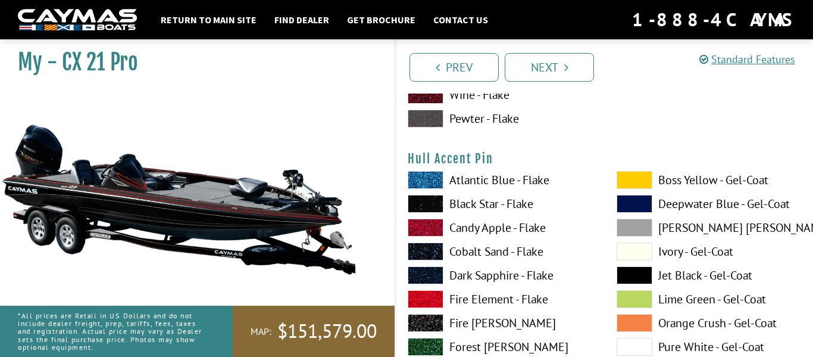
scroll to position [5249, 0]
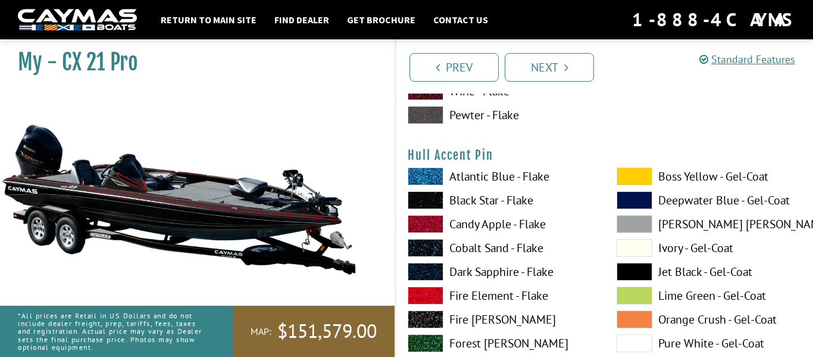
click at [482, 293] on label "Fire Element - Flake" at bounding box center [500, 295] width 185 height 18
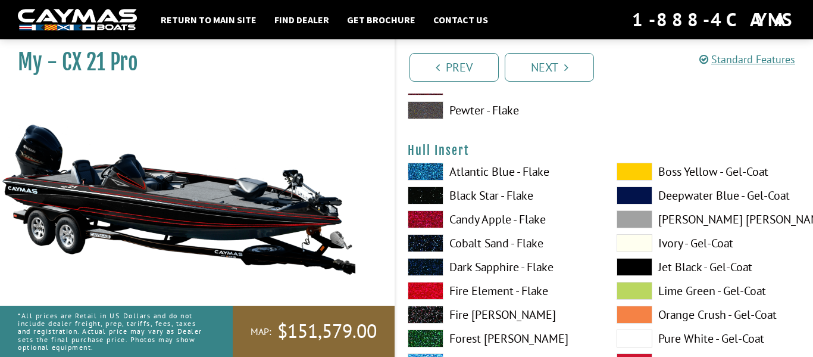
scroll to position [5744, 0]
click at [499, 287] on label "Fire Element - Flake" at bounding box center [500, 290] width 185 height 18
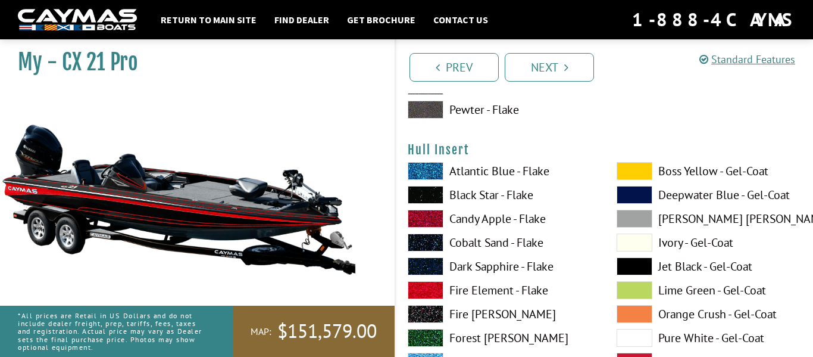
click at [627, 258] on span at bounding box center [635, 266] width 36 height 18
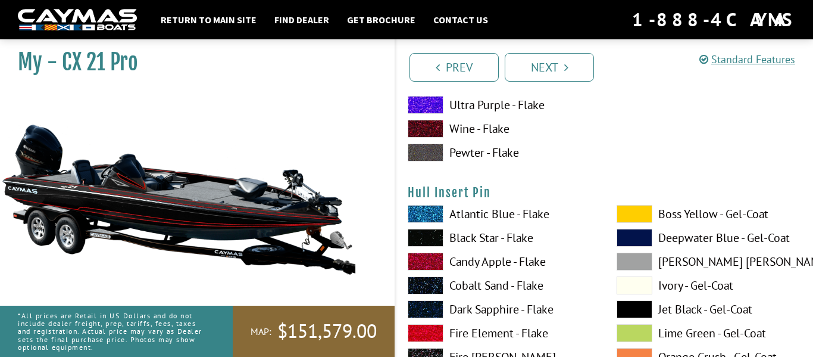
scroll to position [6199, 0]
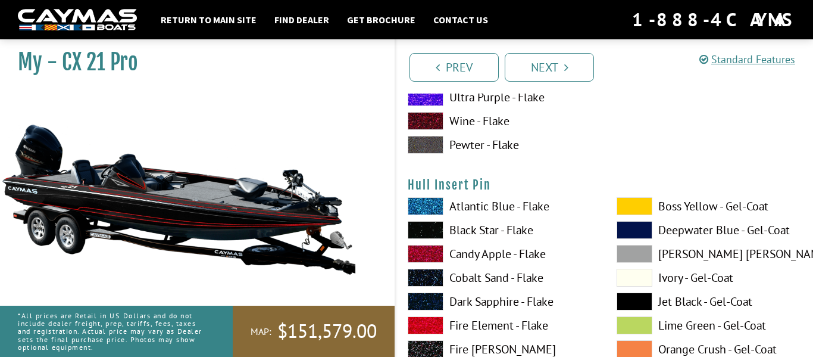
click at [501, 327] on label "Fire Element - Flake" at bounding box center [500, 325] width 185 height 18
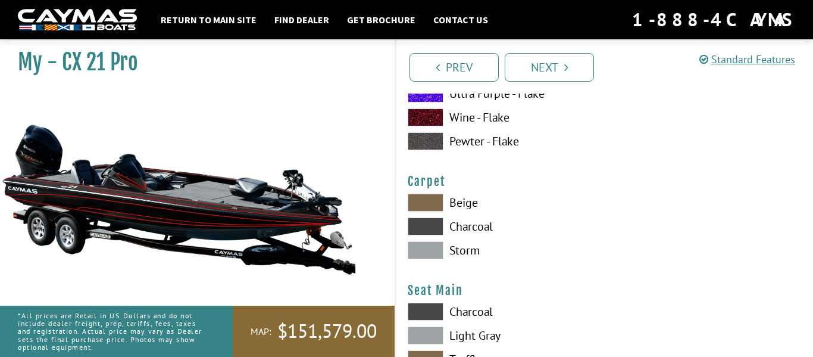
scroll to position [6668, 0]
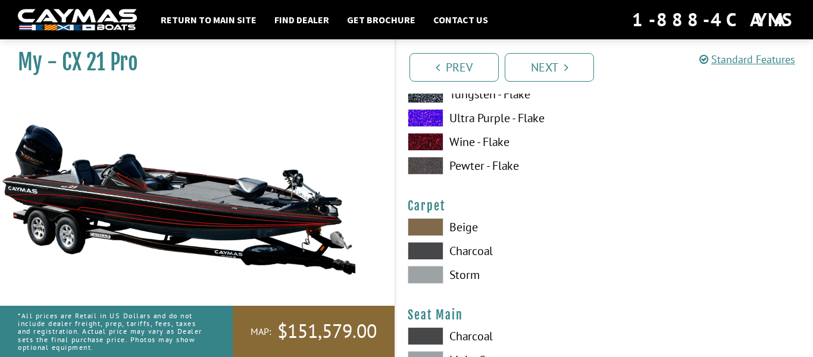
click at [440, 251] on span at bounding box center [426, 251] width 36 height 18
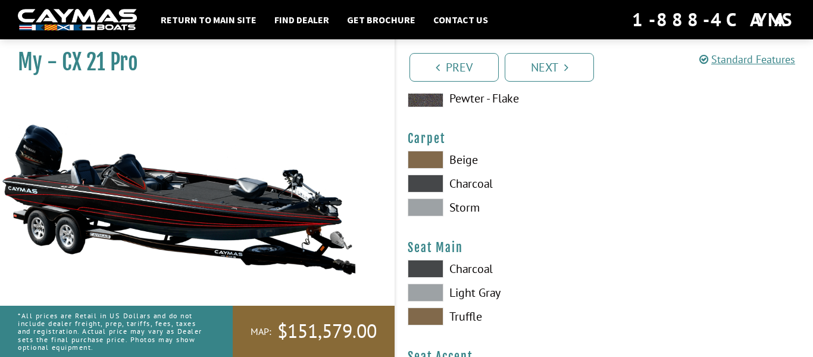
scroll to position [6741, 0]
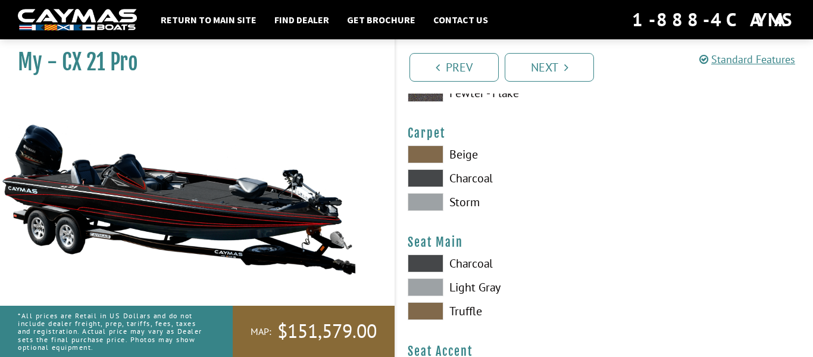
click at [429, 266] on span at bounding box center [426, 263] width 36 height 18
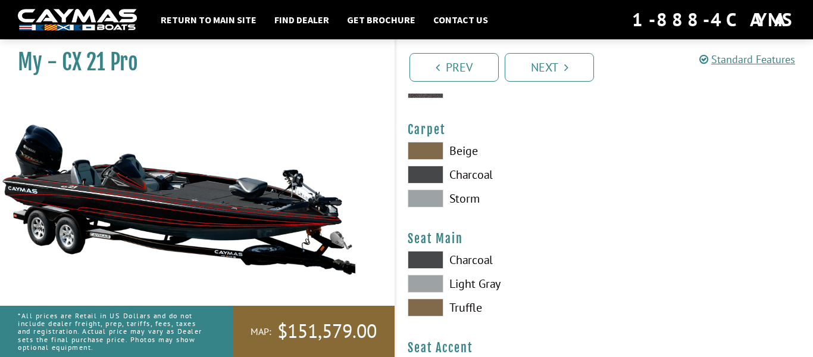
scroll to position [6745, 0]
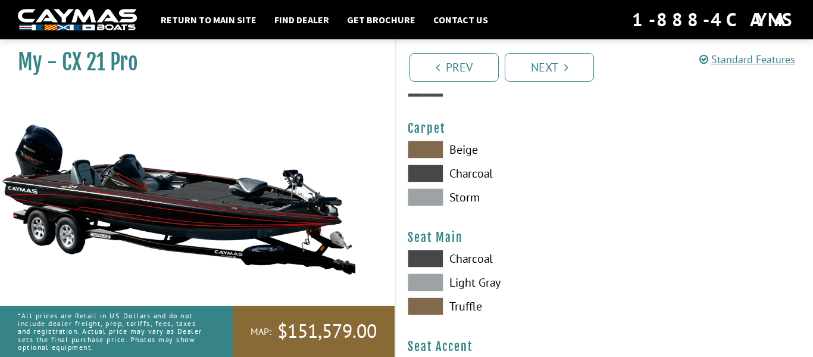
click at [432, 283] on span at bounding box center [426, 282] width 36 height 18
click at [422, 261] on span at bounding box center [426, 258] width 36 height 18
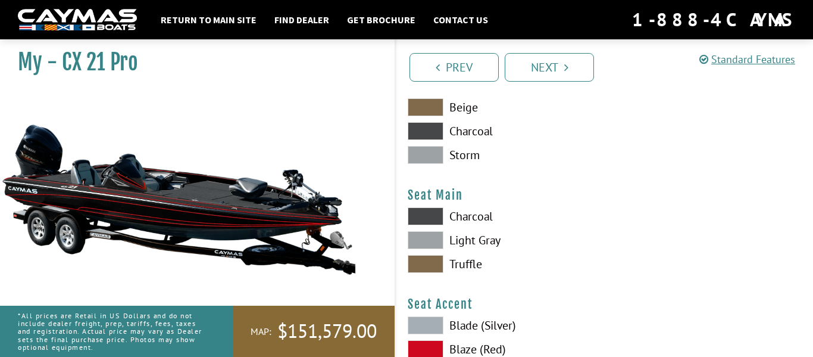
scroll to position [6788, 0]
click at [422, 261] on span at bounding box center [426, 263] width 36 height 18
click at [409, 217] on span at bounding box center [426, 216] width 36 height 18
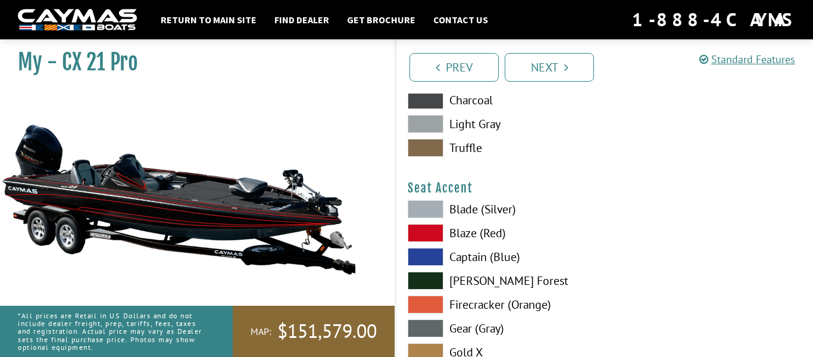
scroll to position [6905, 0]
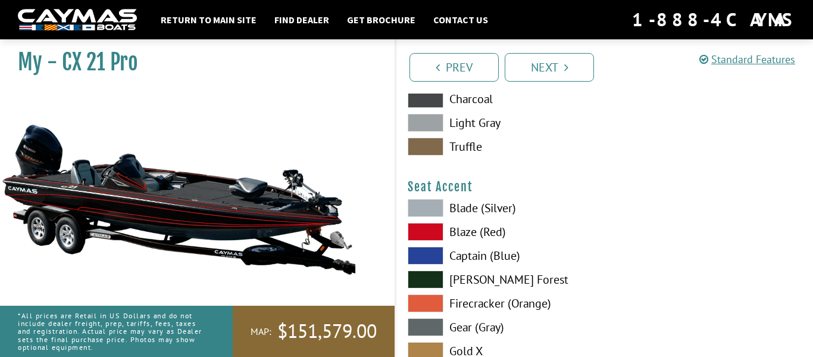
click at [422, 231] on span at bounding box center [426, 232] width 36 height 18
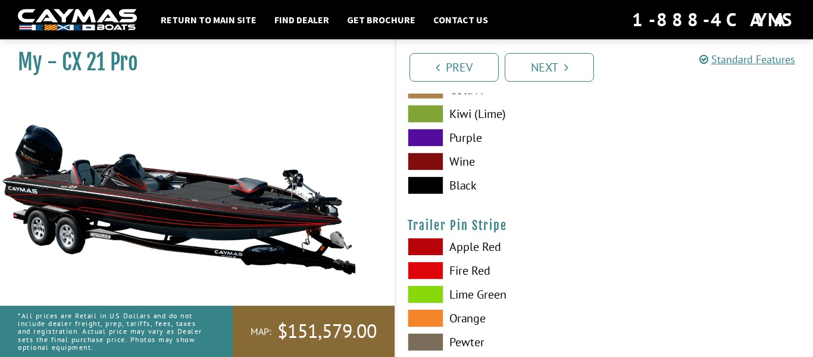
scroll to position [7166, 0]
click at [429, 242] on span at bounding box center [426, 246] width 36 height 18
click at [423, 268] on span at bounding box center [426, 270] width 36 height 18
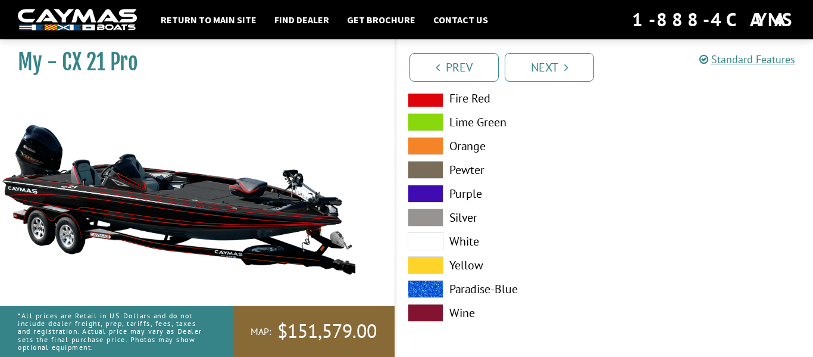
scroll to position [7237, 0]
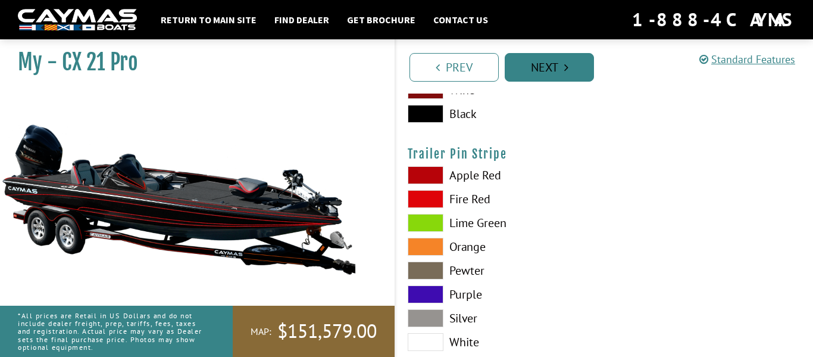
click at [554, 68] on link "Next" at bounding box center [549, 67] width 89 height 29
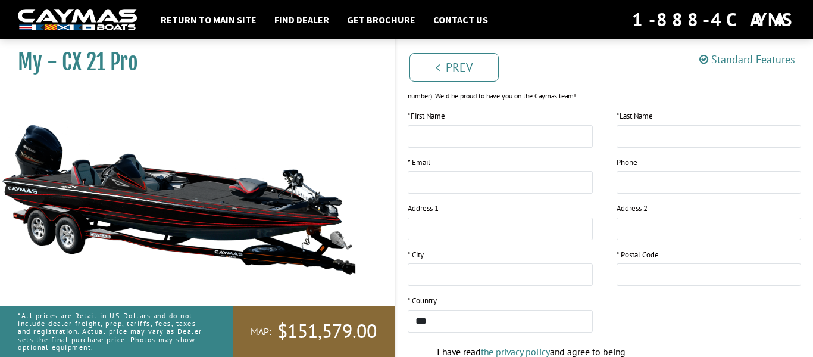
scroll to position [182, 0]
